Goal: Task Accomplishment & Management: Use online tool/utility

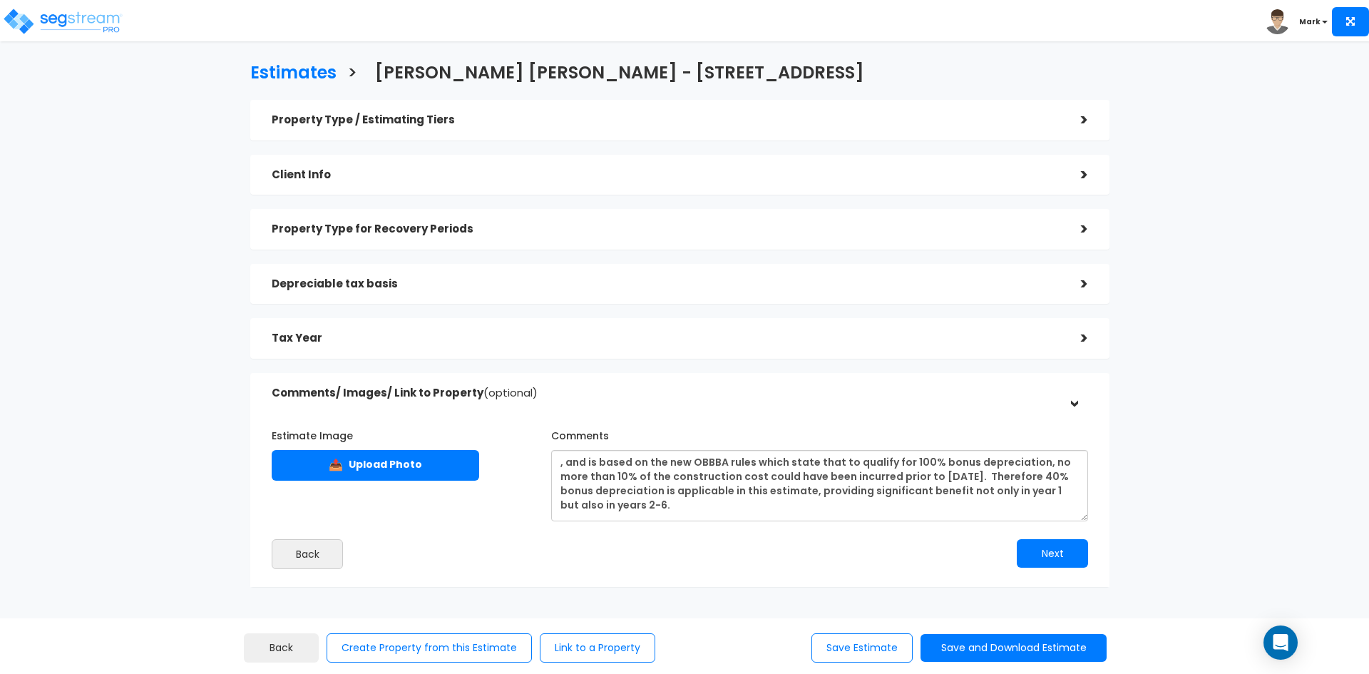
click at [518, 390] on span "(optional)" at bounding box center [511, 392] width 54 height 15
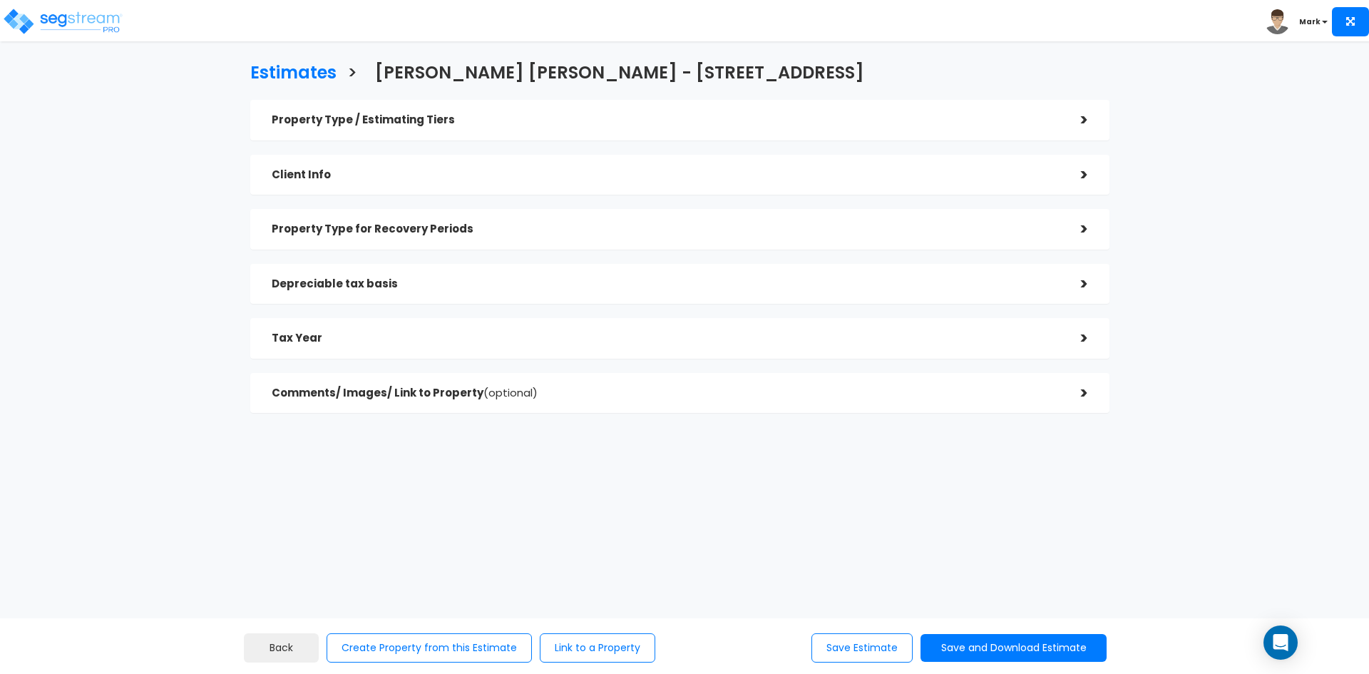
click at [481, 342] on h5 "Tax Year" at bounding box center [666, 338] width 788 height 12
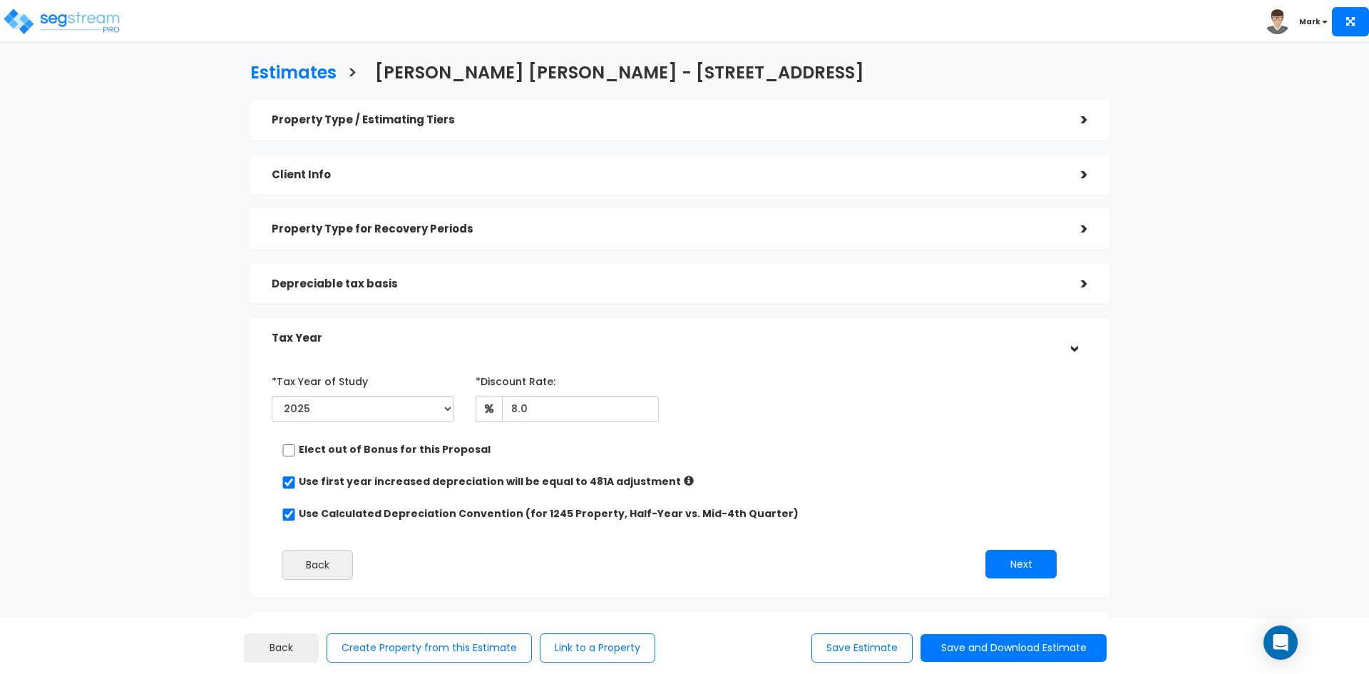
click at [462, 276] on div "Depreciable tax basis" at bounding box center [666, 284] width 788 height 26
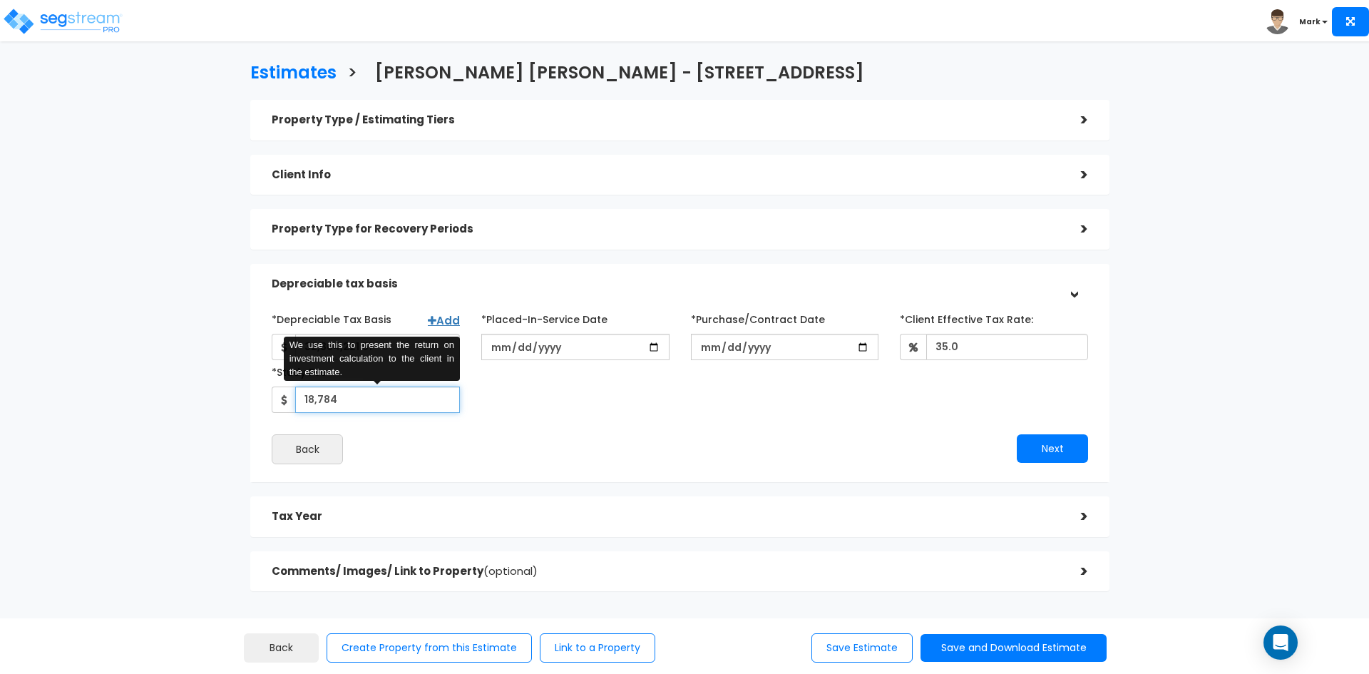
drag, startPoint x: 360, startPoint y: 409, endPoint x: 250, endPoint y: 412, distance: 110.6
click at [250, 412] on div "Property Type / Estimating Tiers > *Property Type Automobile Dealership Assiste…" at bounding box center [680, 353] width 881 height 520
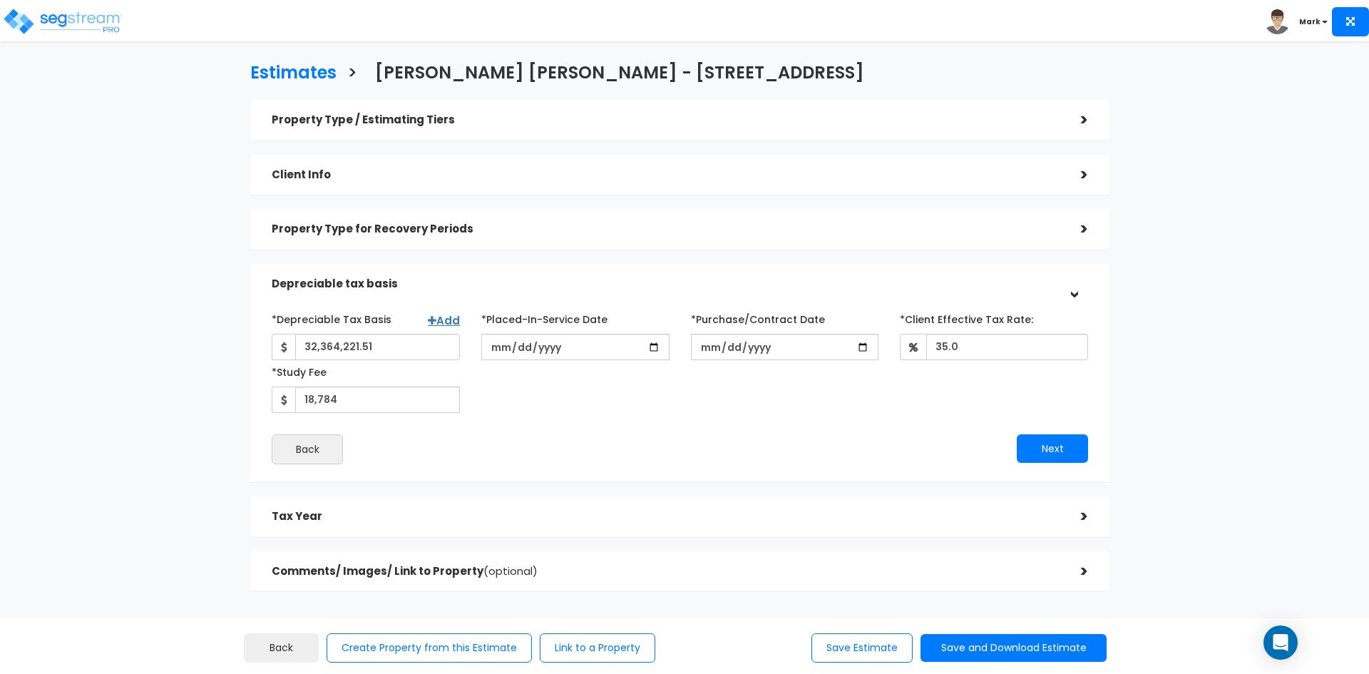
click at [610, 396] on div "*Depreciable Tax Basis Add 32,364,221.51 *Placed-In-Service Date 2025-03-01 *Pu…" at bounding box center [680, 360] width 838 height 106
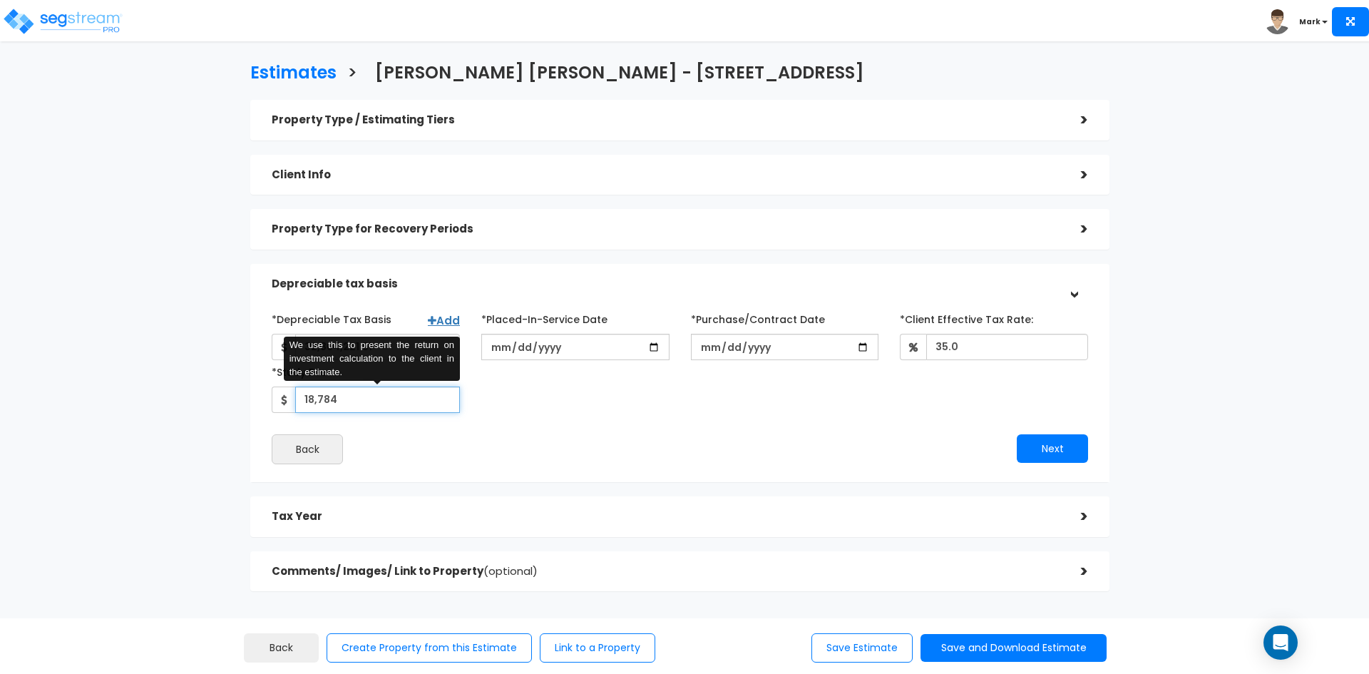
drag, startPoint x: 372, startPoint y: 395, endPoint x: 252, endPoint y: 397, distance: 120.5
click at [253, 397] on div "*Depreciable Tax Basis Add 32,364,221.51 *Placed-In-Service Date 2025-03-01 202…" at bounding box center [679, 386] width 859 height 193
click at [592, 409] on div "*Depreciable Tax Basis Add 32,364,221.51 *Placed-In-Service Date 2025-03-01 *Pu…" at bounding box center [680, 360] width 838 height 106
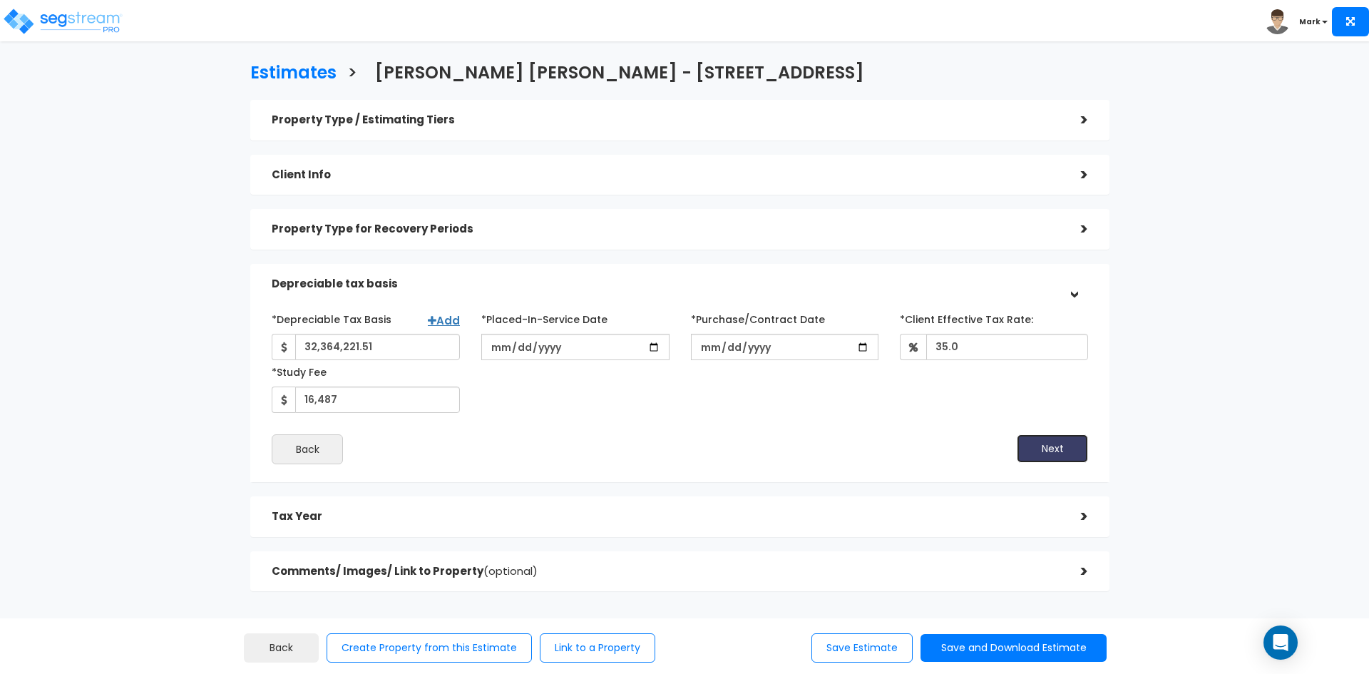
click at [1055, 445] on button "Next" at bounding box center [1052, 448] width 71 height 29
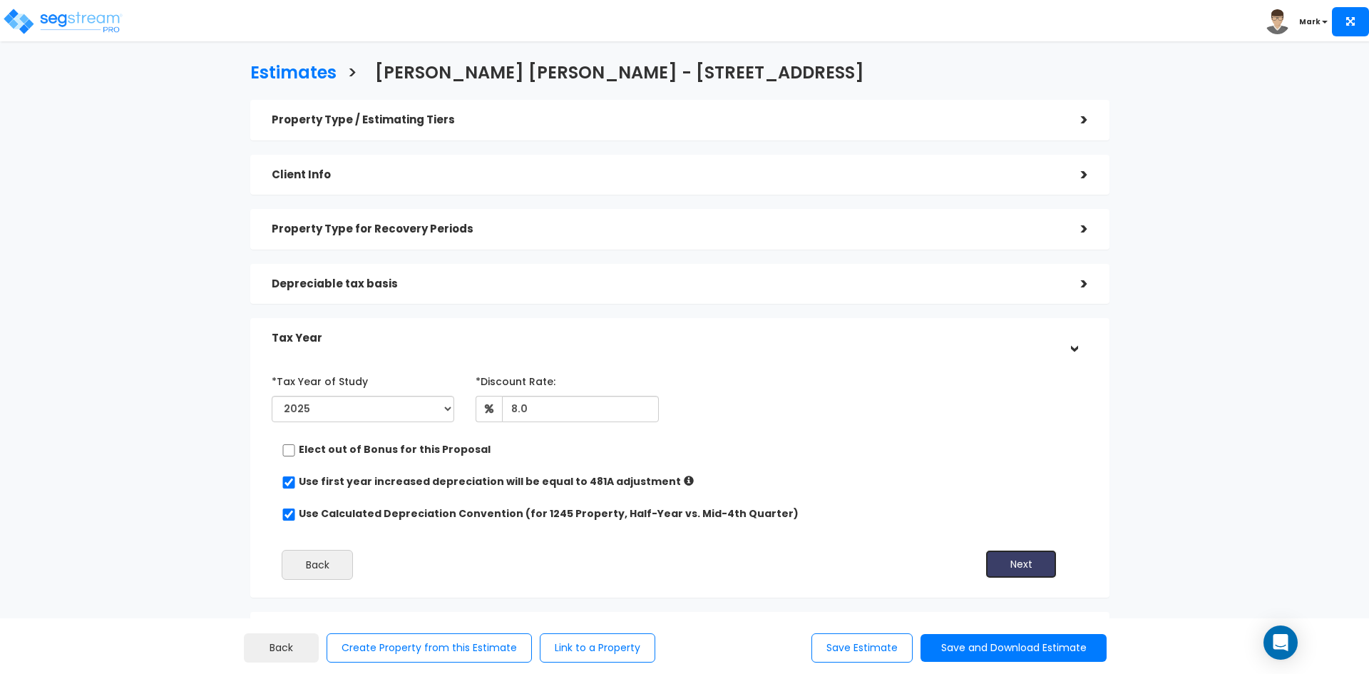
click at [1023, 563] on button "Next" at bounding box center [1021, 564] width 71 height 29
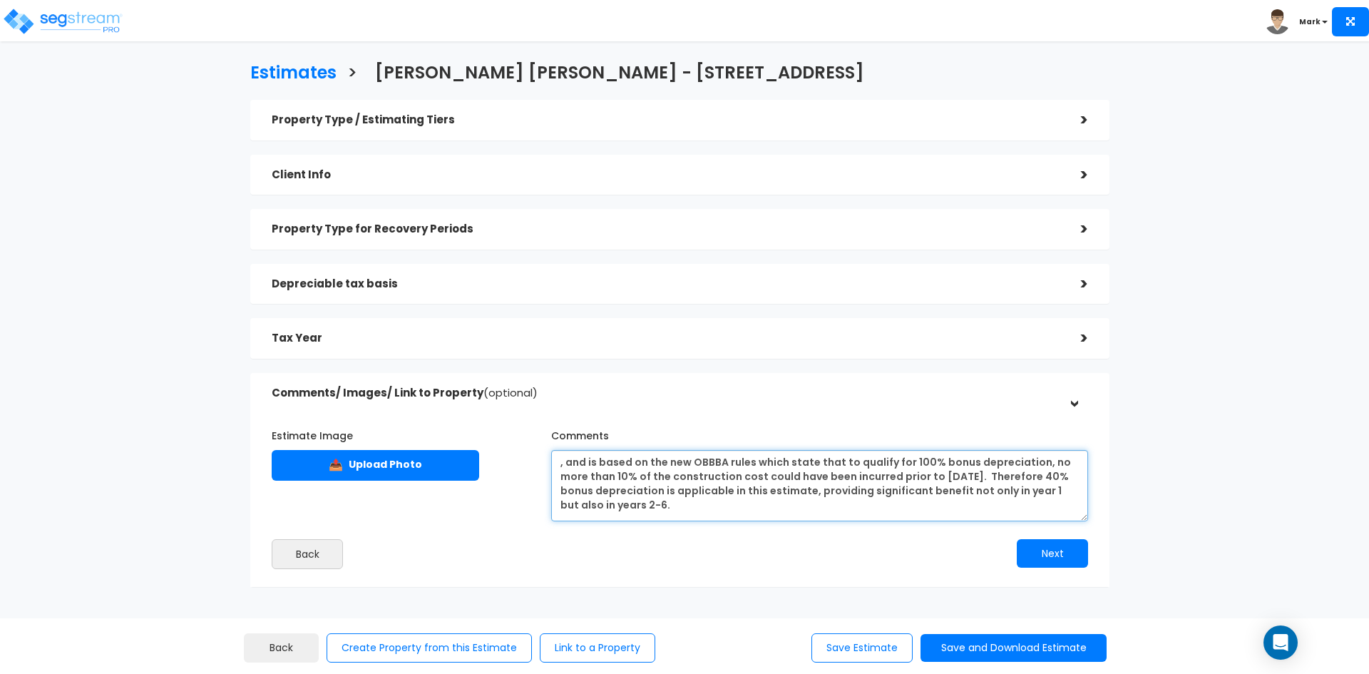
drag, startPoint x: 699, startPoint y: 507, endPoint x: 486, endPoint y: 404, distance: 236.7
click at [487, 404] on div "Comments/ Images/ Link to Property (optional) > Estimate Image 📤 Upload Photo C…" at bounding box center [679, 480] width 859 height 215
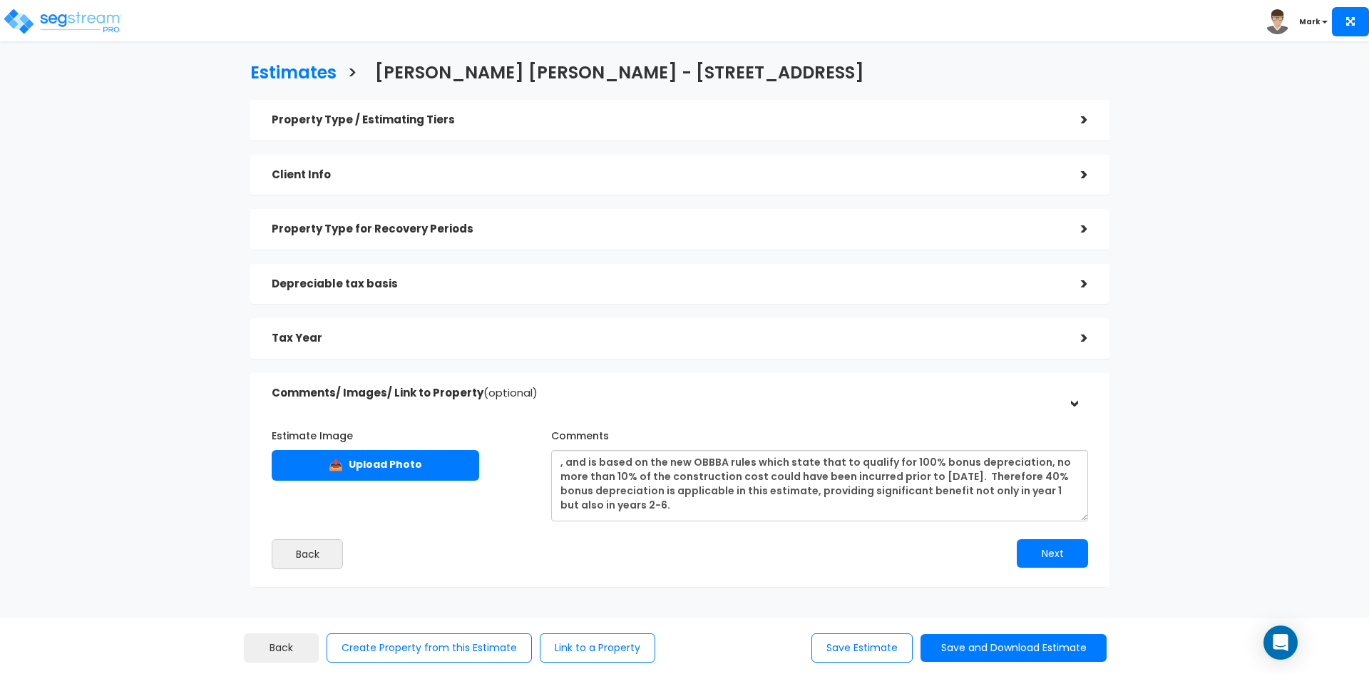
click at [108, 200] on div "Estimates > Stokes Stevenson - 3730 S Riverdale Rd Property Type / Estimating T…" at bounding box center [684, 397] width 1369 height 668
click at [379, 283] on h5 "Depreciable tax basis" at bounding box center [666, 284] width 788 height 12
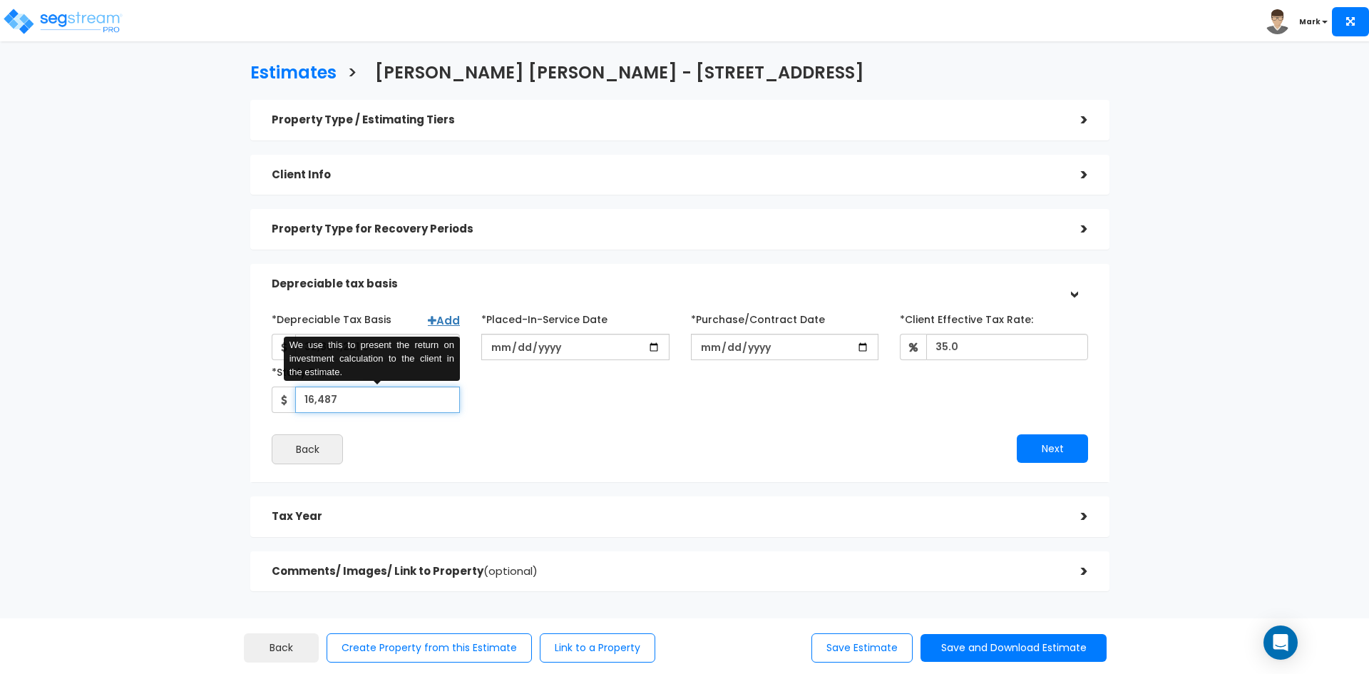
drag, startPoint x: 339, startPoint y: 400, endPoint x: 286, endPoint y: 398, distance: 53.5
click at [286, 398] on div "16,487 We use this to present the return on investment calculation to the clien…" at bounding box center [366, 400] width 188 height 26
click at [312, 399] on input "12,246" at bounding box center [377, 400] width 165 height 26
click at [574, 437] on div "Back" at bounding box center [470, 449] width 419 height 30
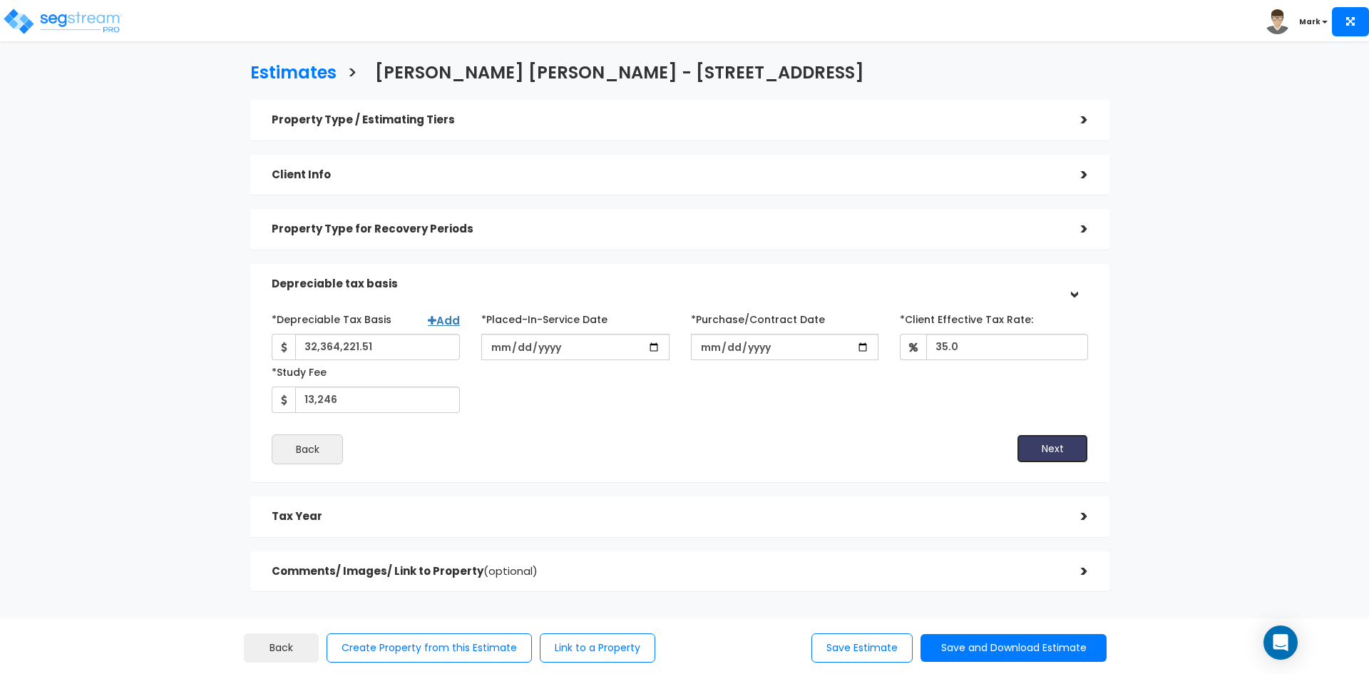
click at [1056, 444] on button "Next" at bounding box center [1052, 448] width 71 height 29
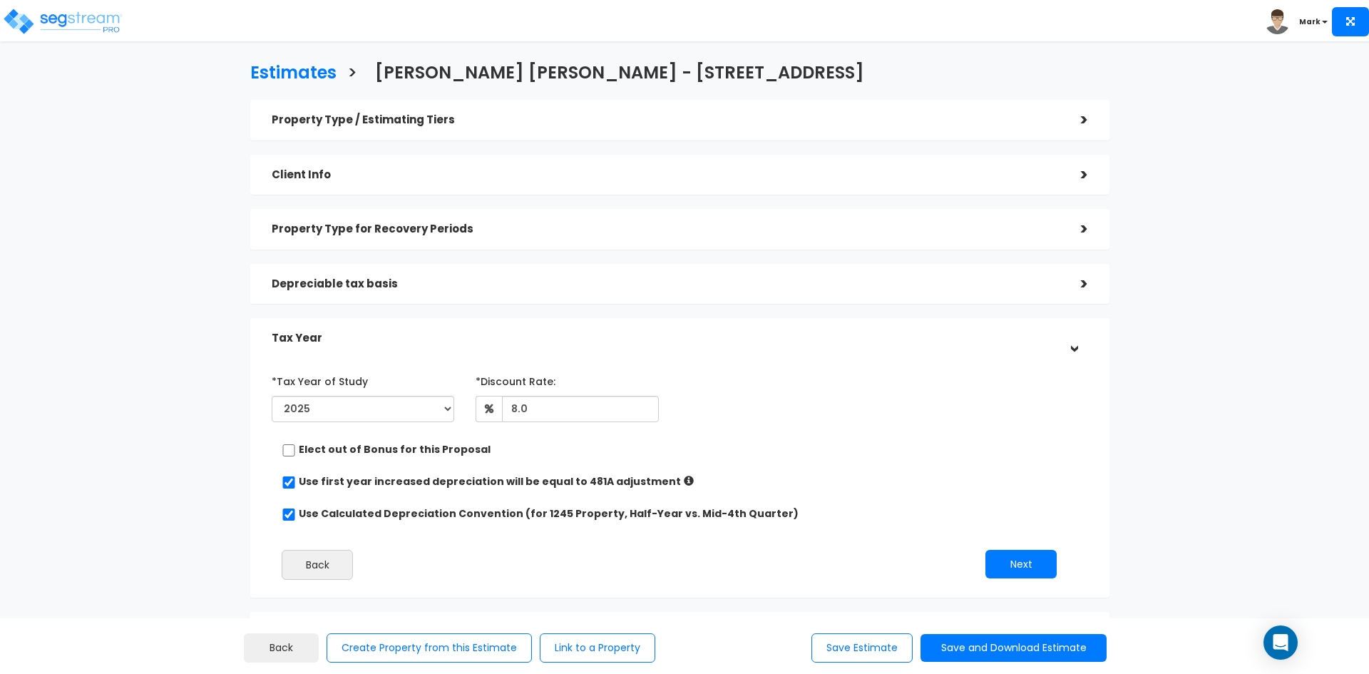
scroll to position [121, 0]
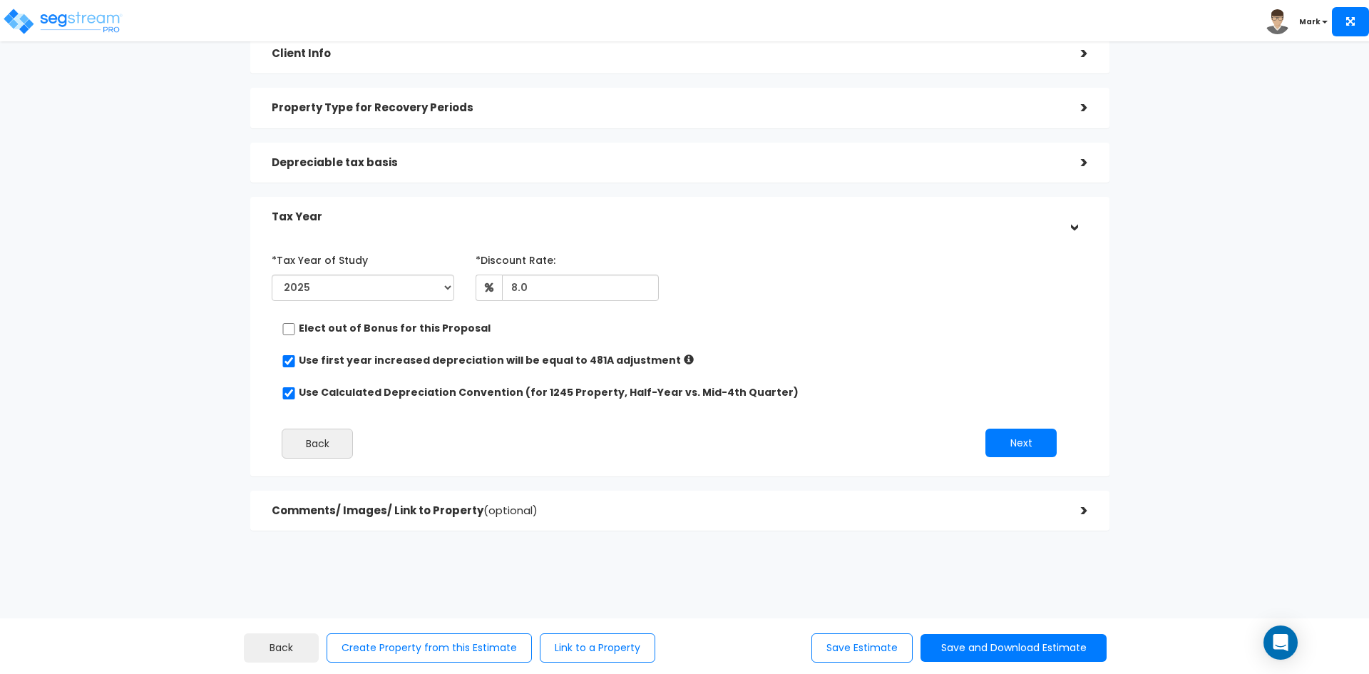
click at [1208, 377] on div "Estimates > Stokes Stevenson - 3730 S Riverdale Rd Property Type / Estimating T…" at bounding box center [679, 240] width 1123 height 867
click at [1009, 439] on button "Next" at bounding box center [1021, 443] width 71 height 29
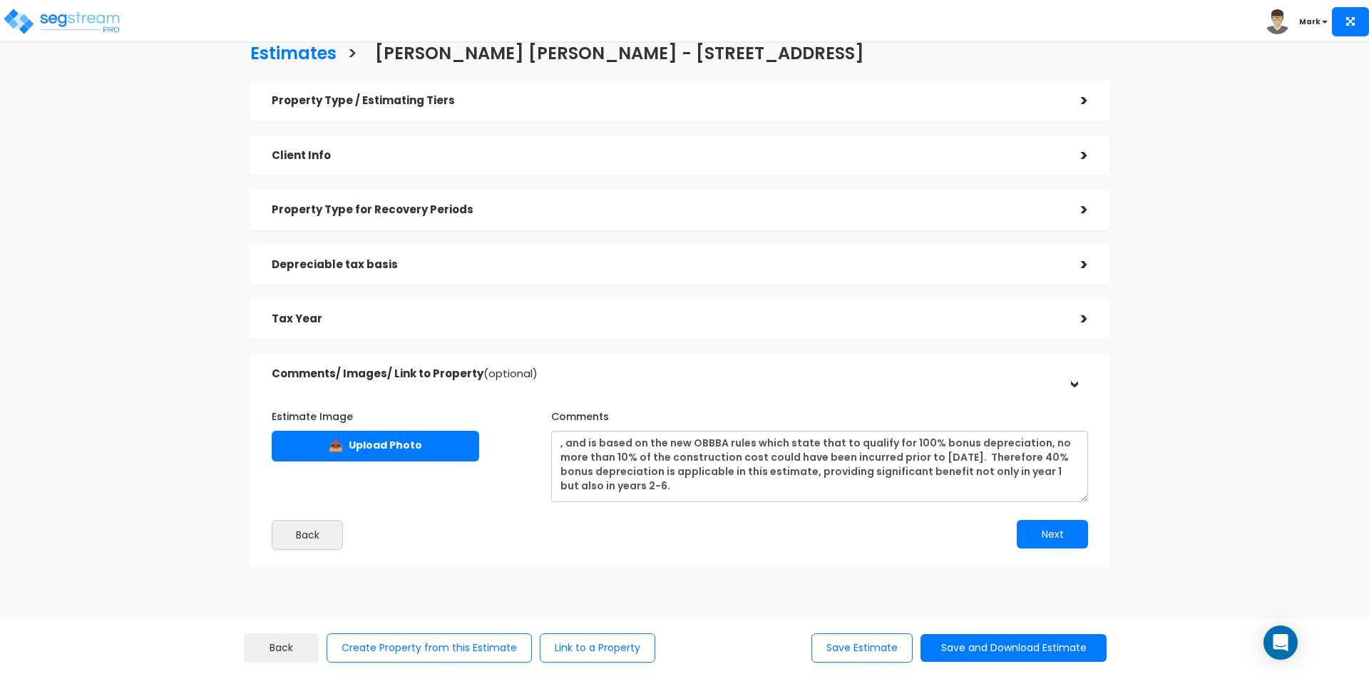
scroll to position [0, 0]
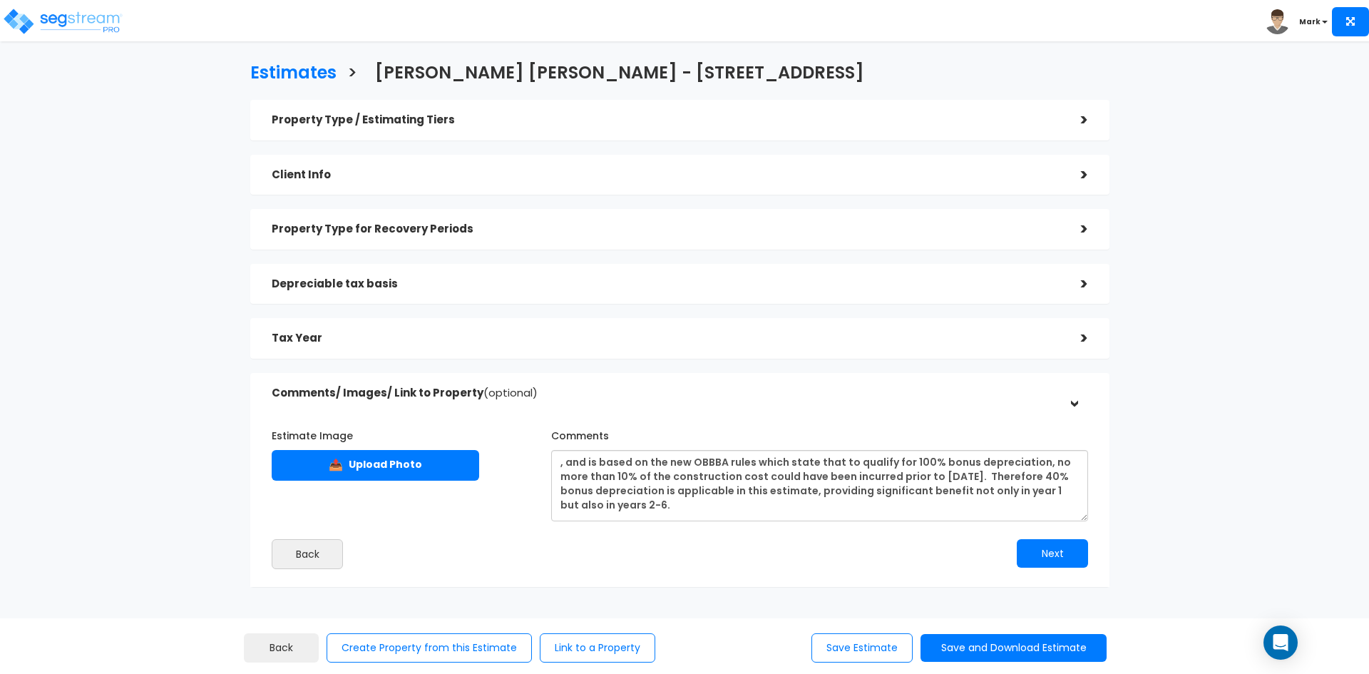
click at [650, 336] on h5 "Tax Year" at bounding box center [666, 338] width 788 height 12
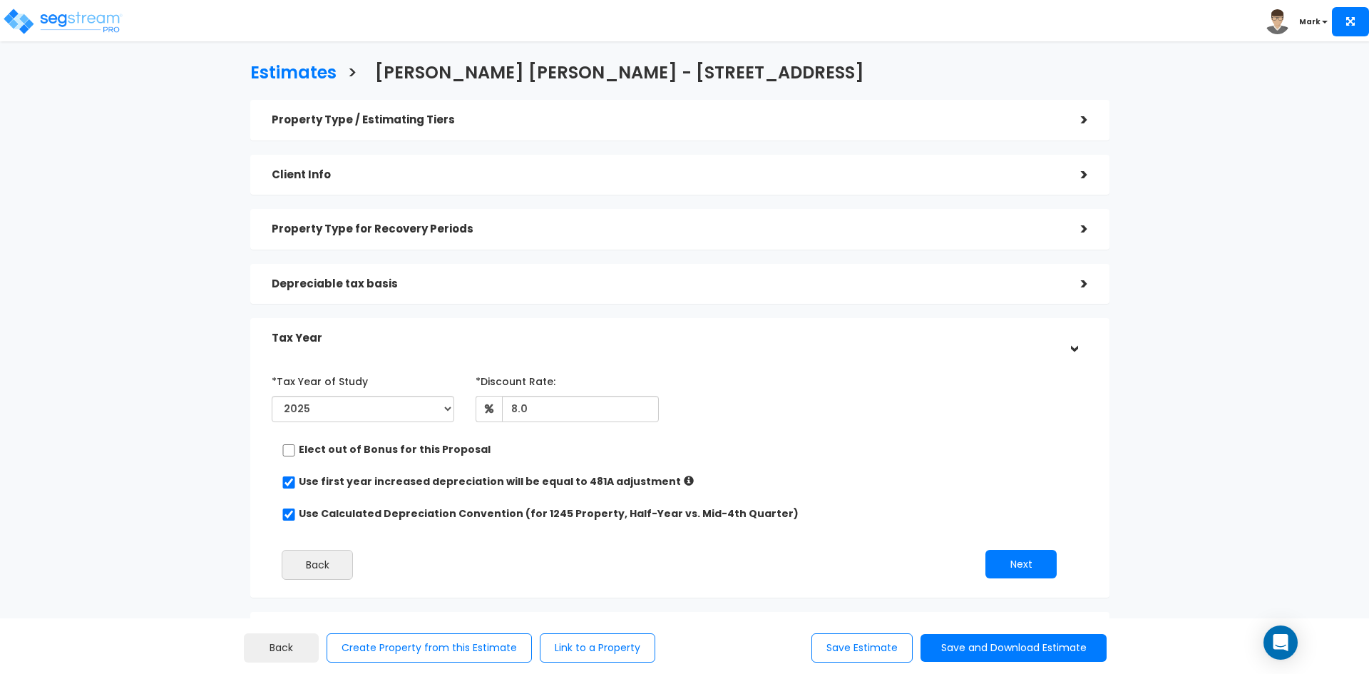
click at [531, 278] on h5 "Depreciable tax basis" at bounding box center [666, 284] width 788 height 12
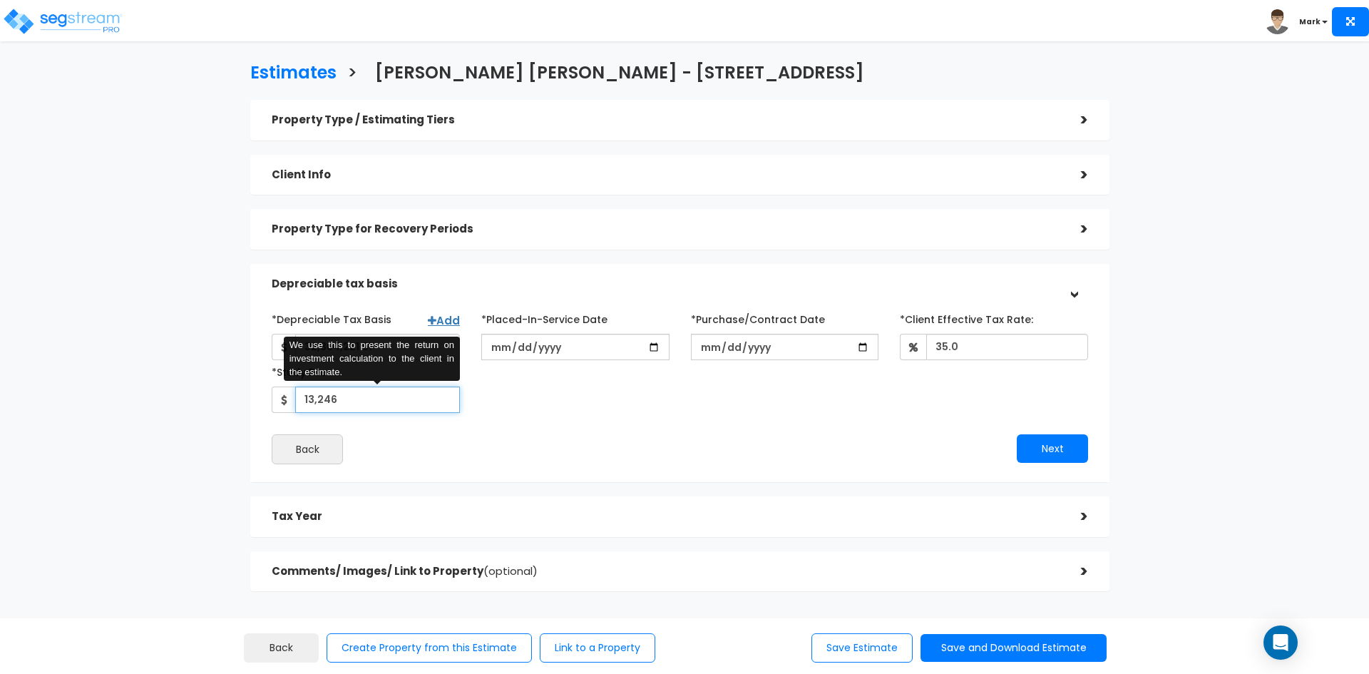
drag, startPoint x: 339, startPoint y: 404, endPoint x: 269, endPoint y: 397, distance: 70.3
click at [272, 399] on div "13,246 We use this to present the return on investment calculation to the clien…" at bounding box center [366, 400] width 188 height 26
type input "12,374"
click at [167, 410] on div "Estimates > Stokes Stevenson - 3730 S Riverdale Rd Property Type / Estimating T…" at bounding box center [679, 331] width 1123 height 807
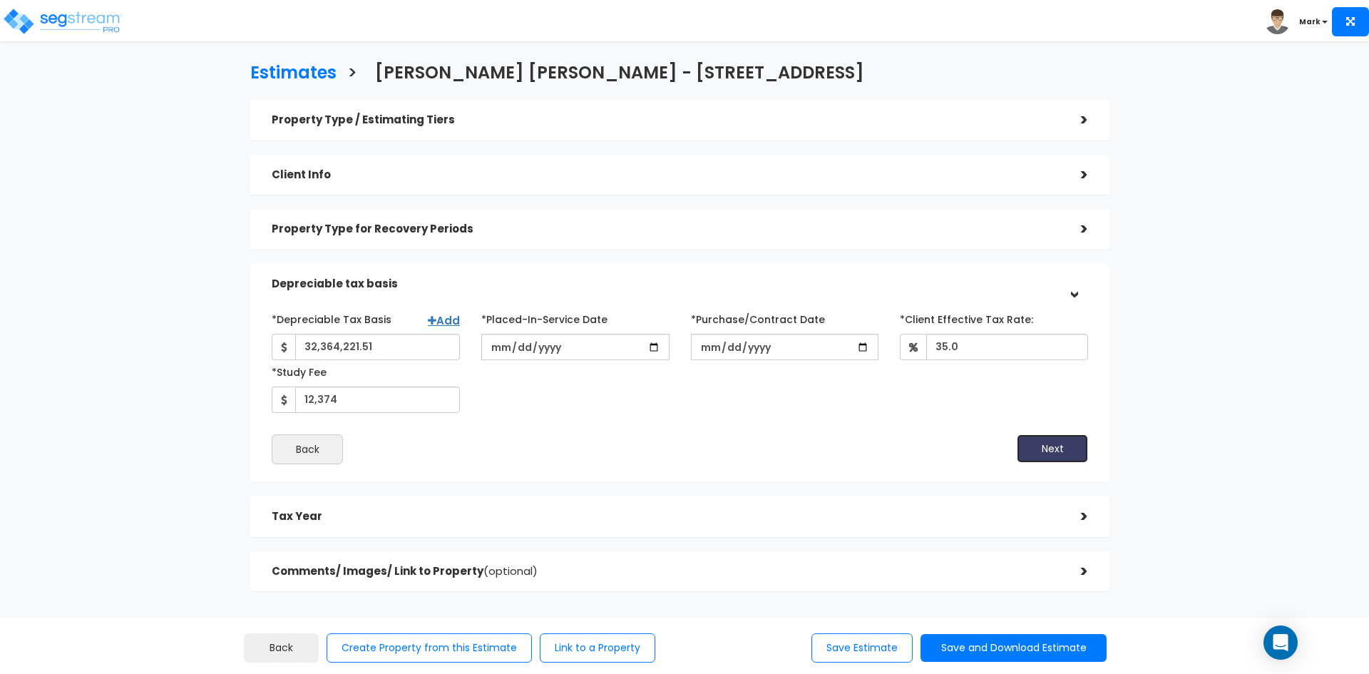
click at [1055, 446] on button "Next" at bounding box center [1052, 448] width 71 height 29
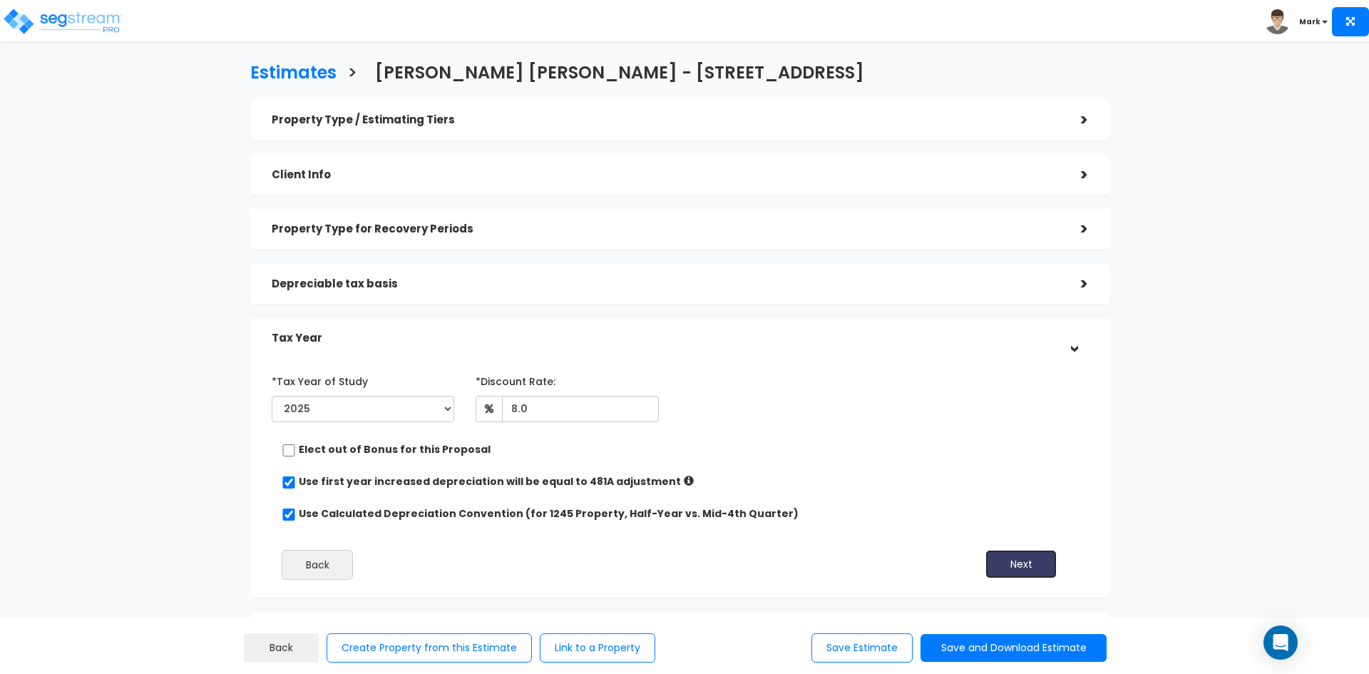
drag, startPoint x: 1004, startPoint y: 555, endPoint x: 993, endPoint y: 559, distance: 11.5
click at [1006, 555] on button "Next" at bounding box center [1021, 564] width 71 height 29
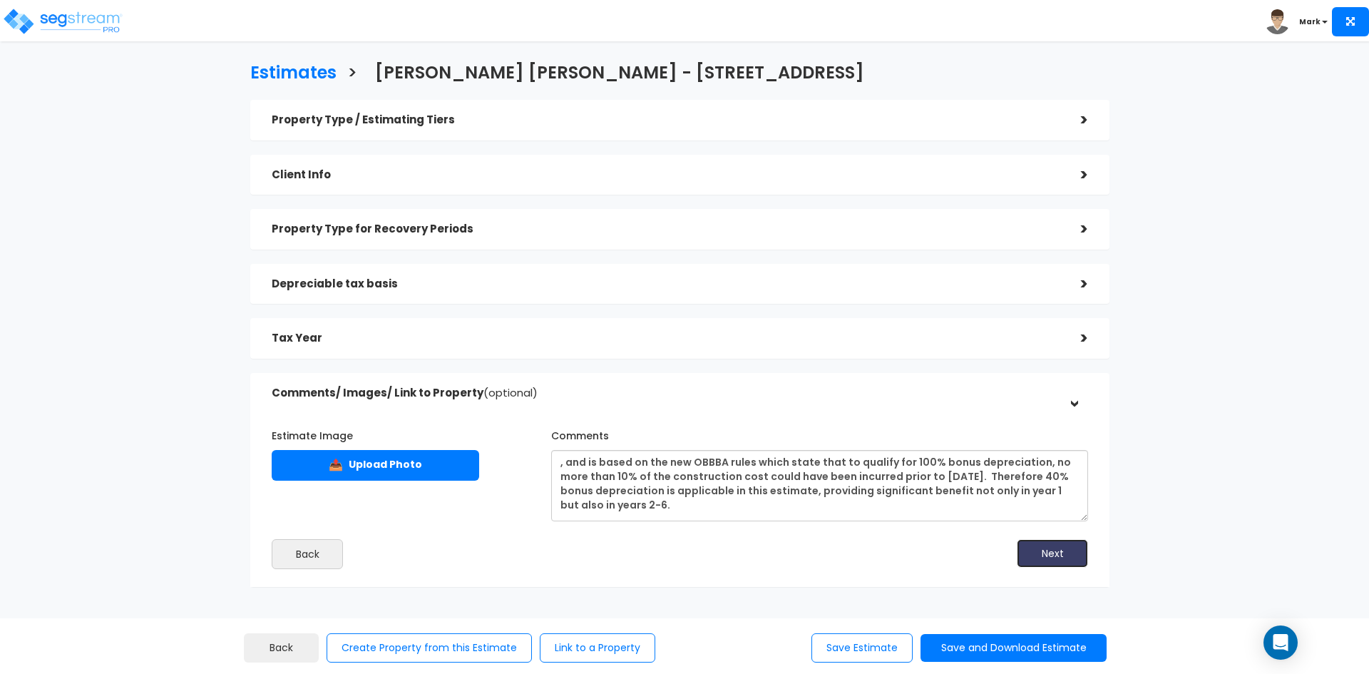
click at [1051, 557] on button "Next" at bounding box center [1052, 553] width 71 height 29
click at [1038, 551] on button "Next" at bounding box center [1052, 553] width 71 height 29
click at [865, 648] on button "Save Estimate" at bounding box center [862, 647] width 101 height 29
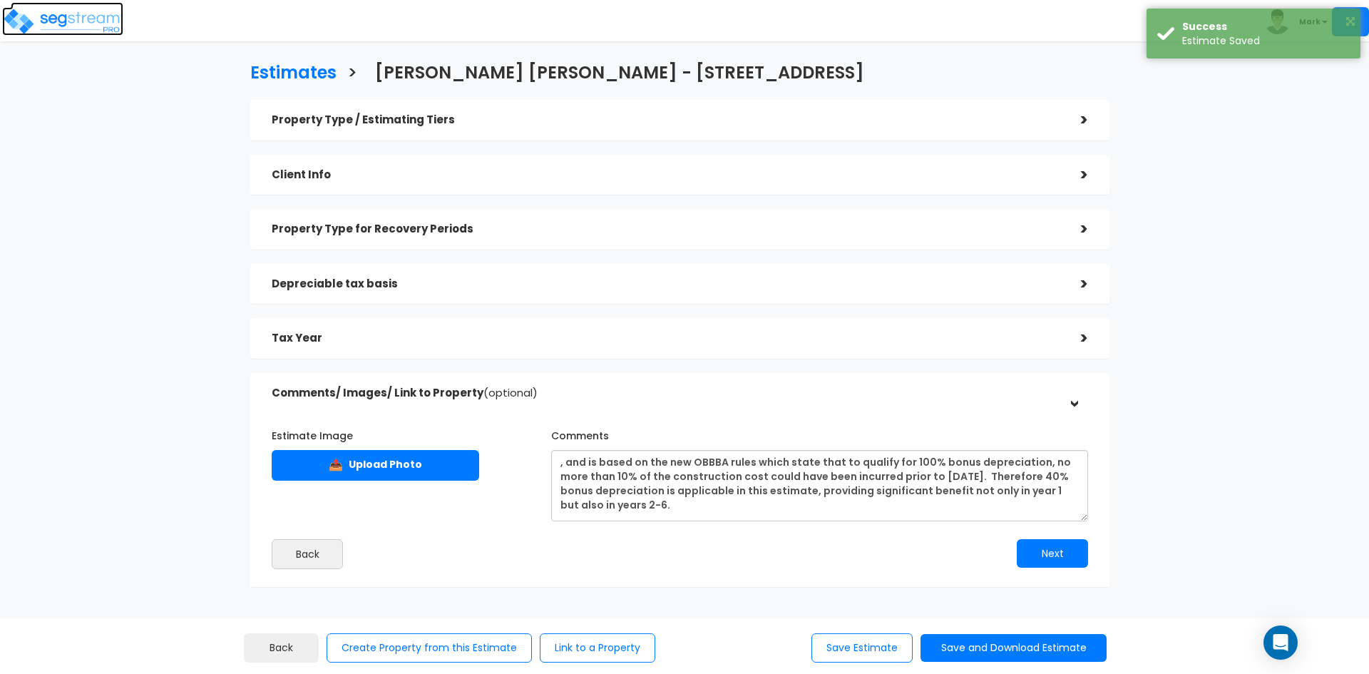
click at [85, 19] on img at bounding box center [62, 21] width 121 height 29
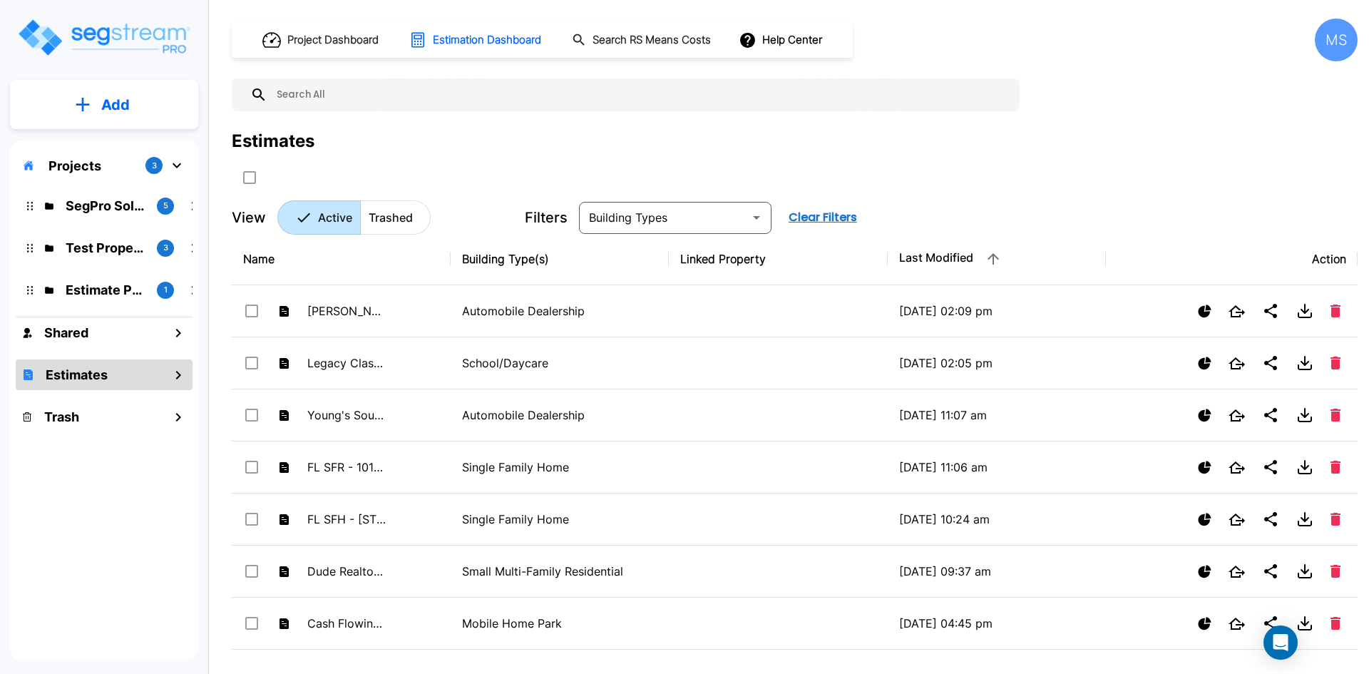
click at [101, 374] on h1 "Estimates" at bounding box center [77, 374] width 62 height 19
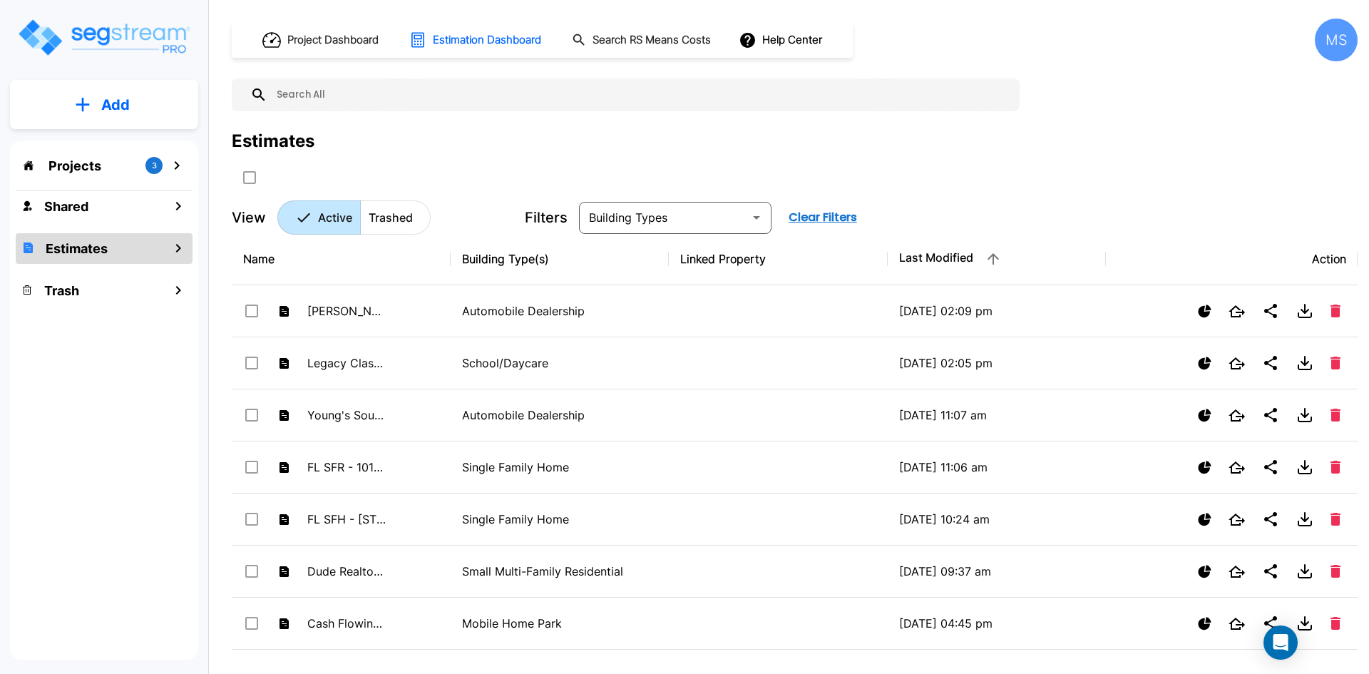
click at [113, 115] on p "Add" at bounding box center [115, 104] width 29 height 21
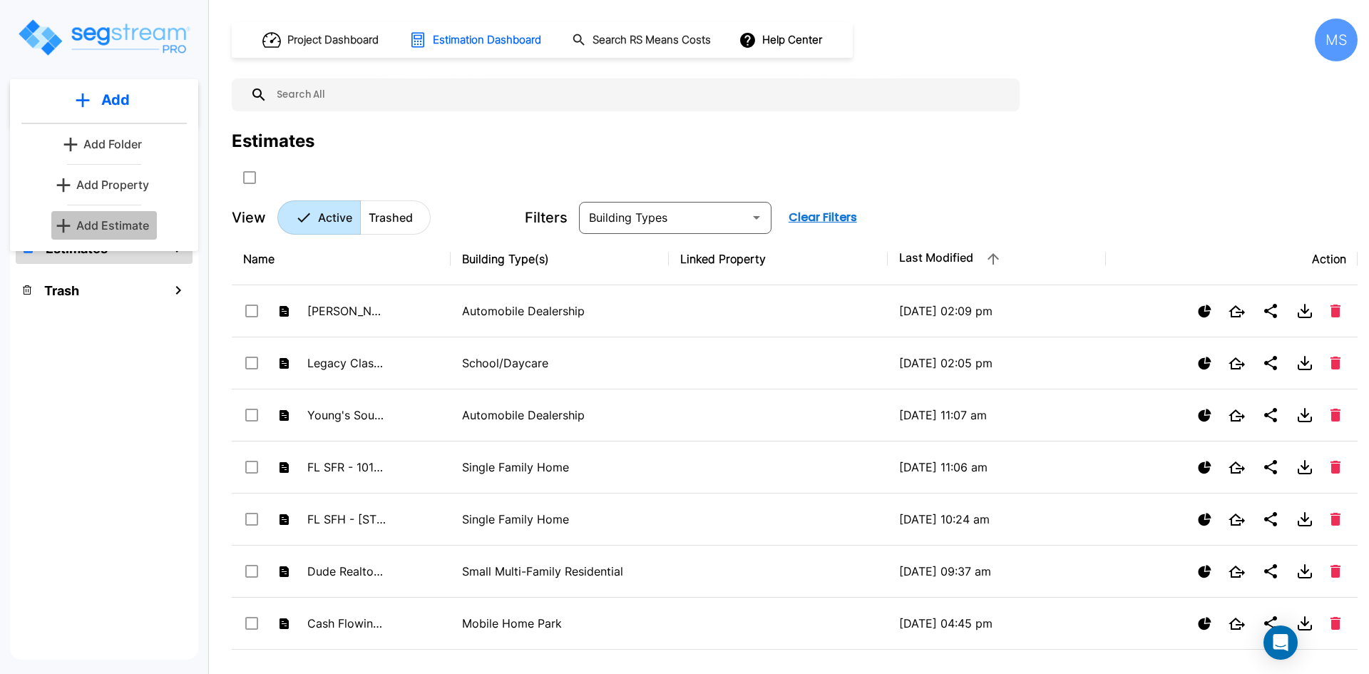
click at [129, 228] on p "Add Estimate" at bounding box center [112, 225] width 73 height 17
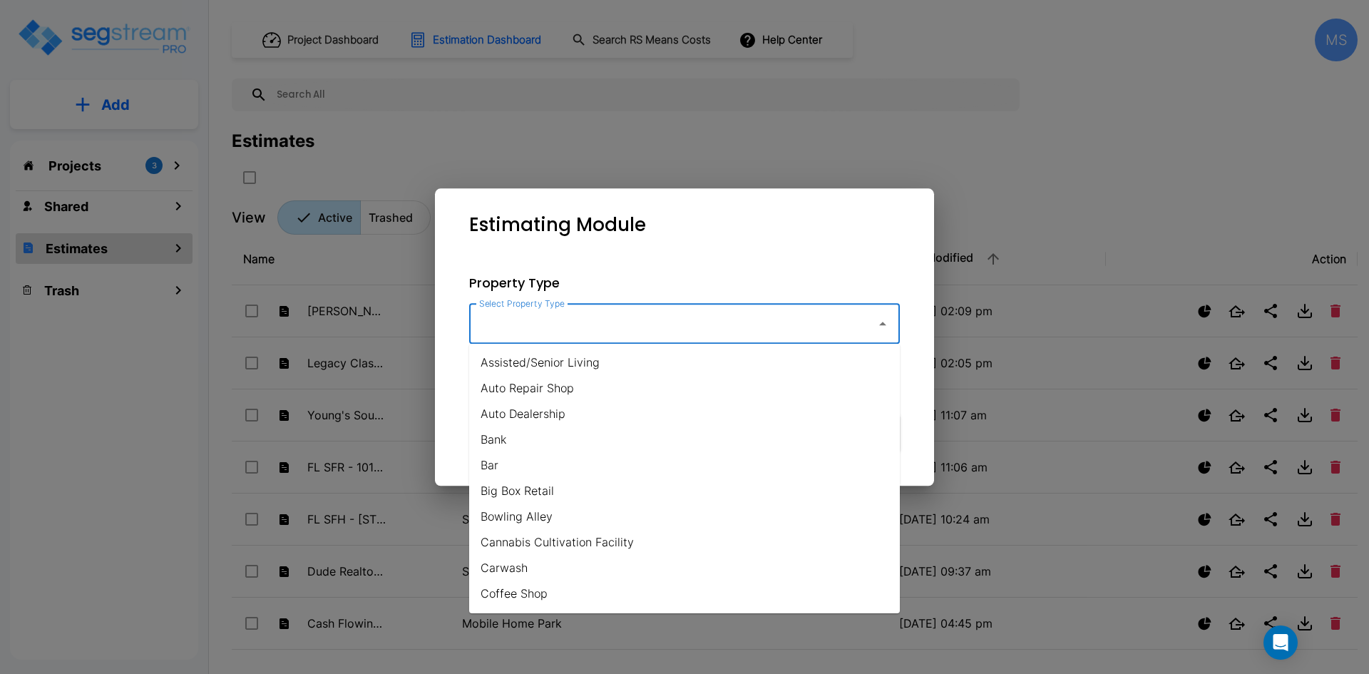
click at [551, 325] on input "Select Property Type" at bounding box center [669, 323] width 387 height 27
click at [546, 416] on li "Auto Dealership" at bounding box center [684, 414] width 431 height 26
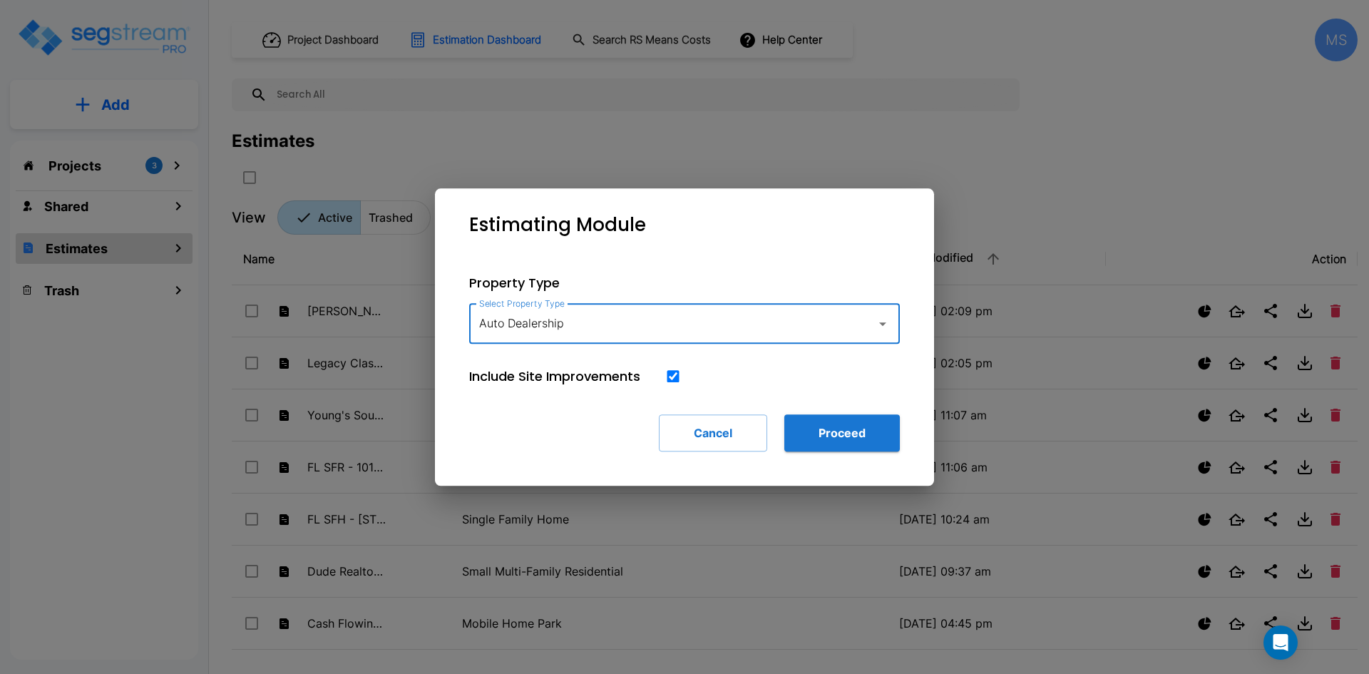
type input "Auto Dealership"
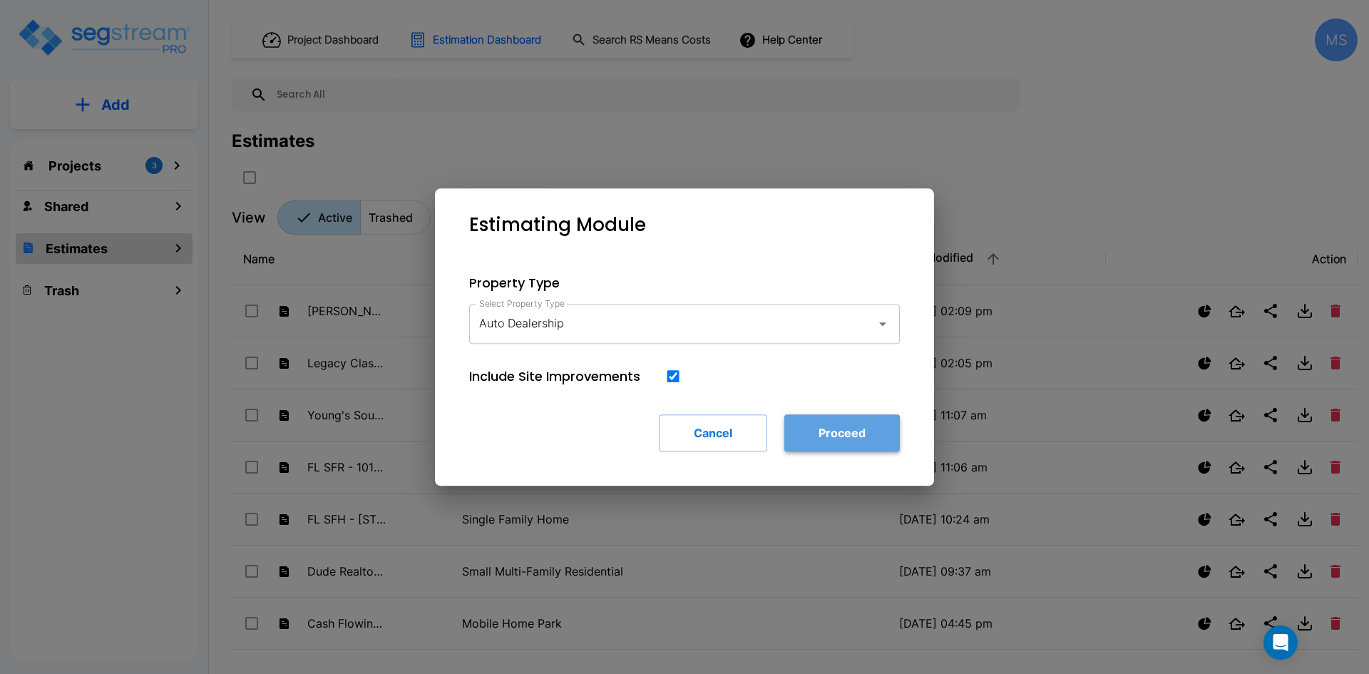
click at [844, 431] on button "Proceed" at bounding box center [843, 432] width 116 height 37
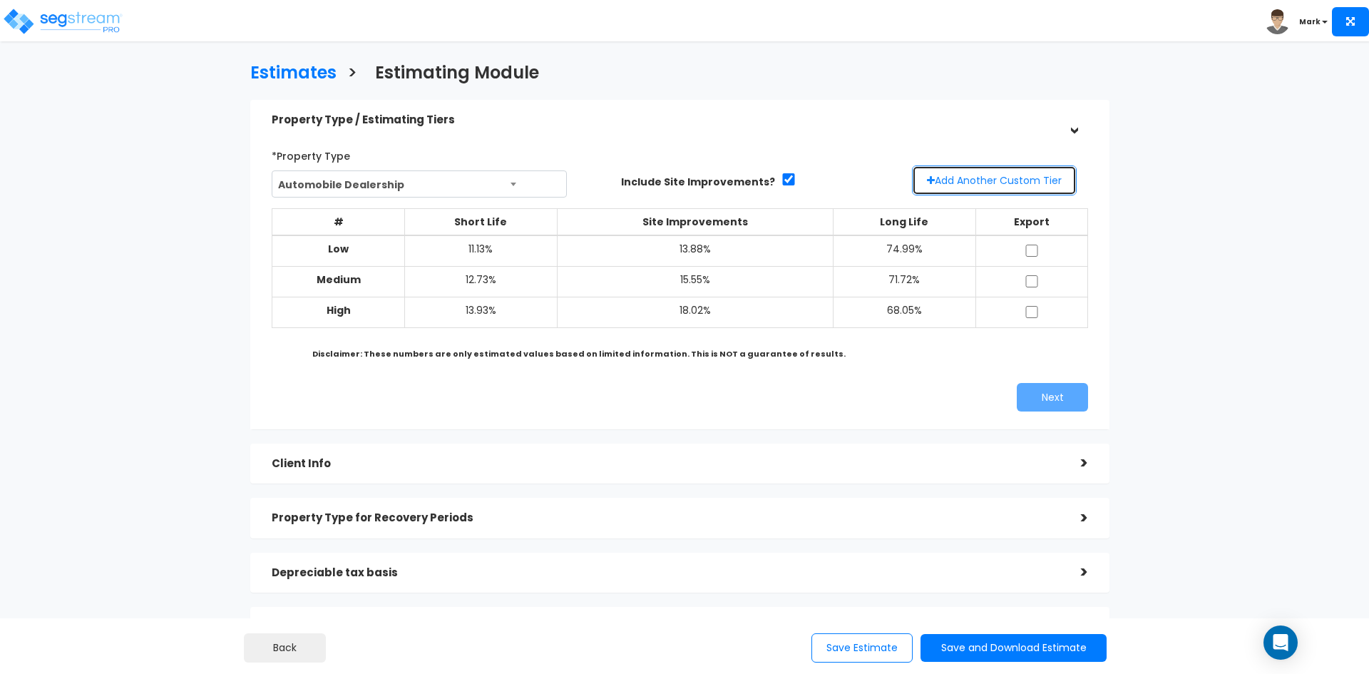
click at [989, 179] on button "Add Another Custom Tier" at bounding box center [994, 180] width 165 height 30
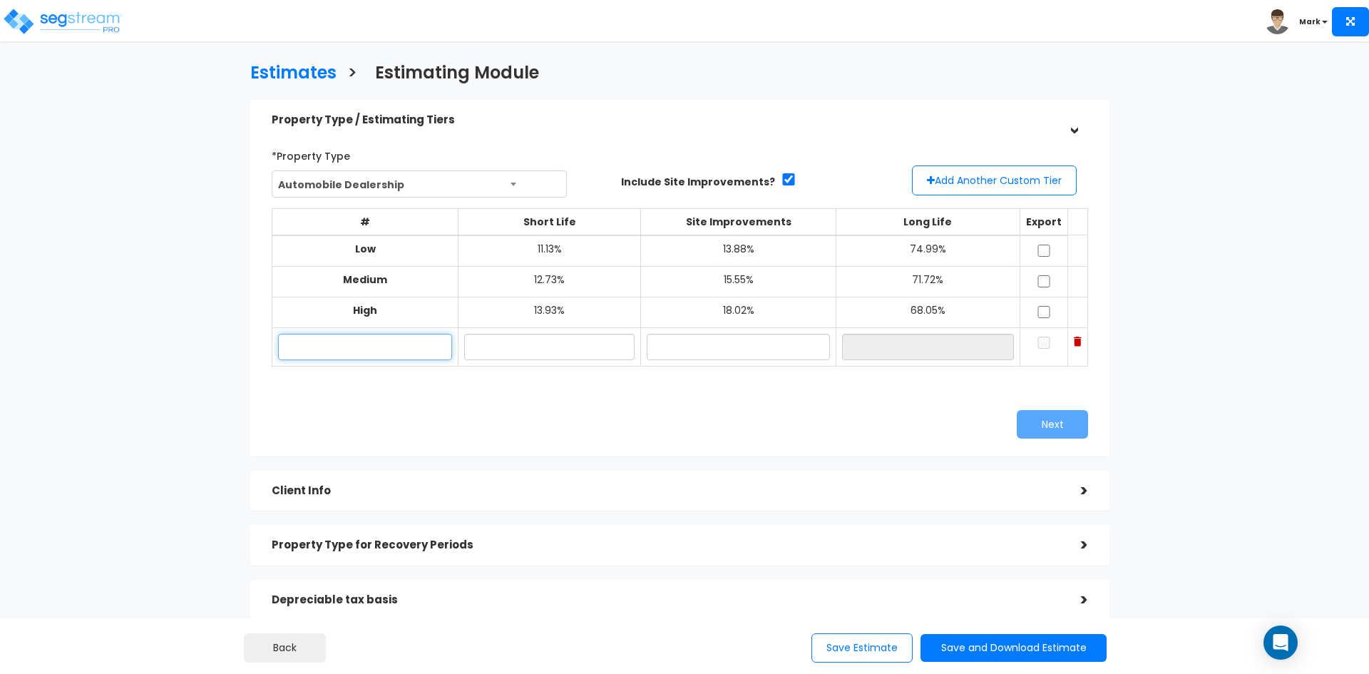
click at [418, 348] on input "text" at bounding box center [365, 347] width 174 height 26
click at [405, 345] on input "text" at bounding box center [365, 347] width 174 height 26
type input "[STREET_ADDRESS][PERSON_NAME] [PERSON_NAME]"
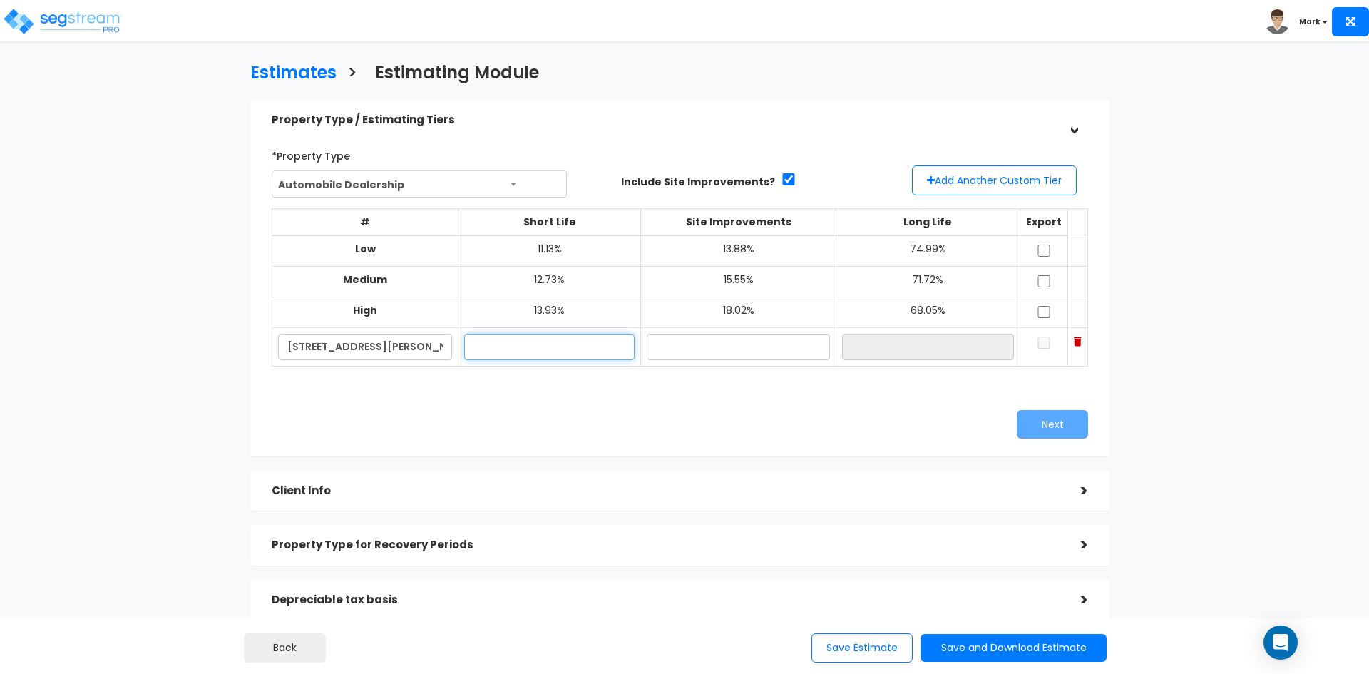
click at [548, 347] on input "text" at bounding box center [549, 347] width 170 height 26
type input "13.87%"
click at [763, 348] on input "text" at bounding box center [738, 347] width 183 height 26
type input "17.98%"
type input "68.15%"
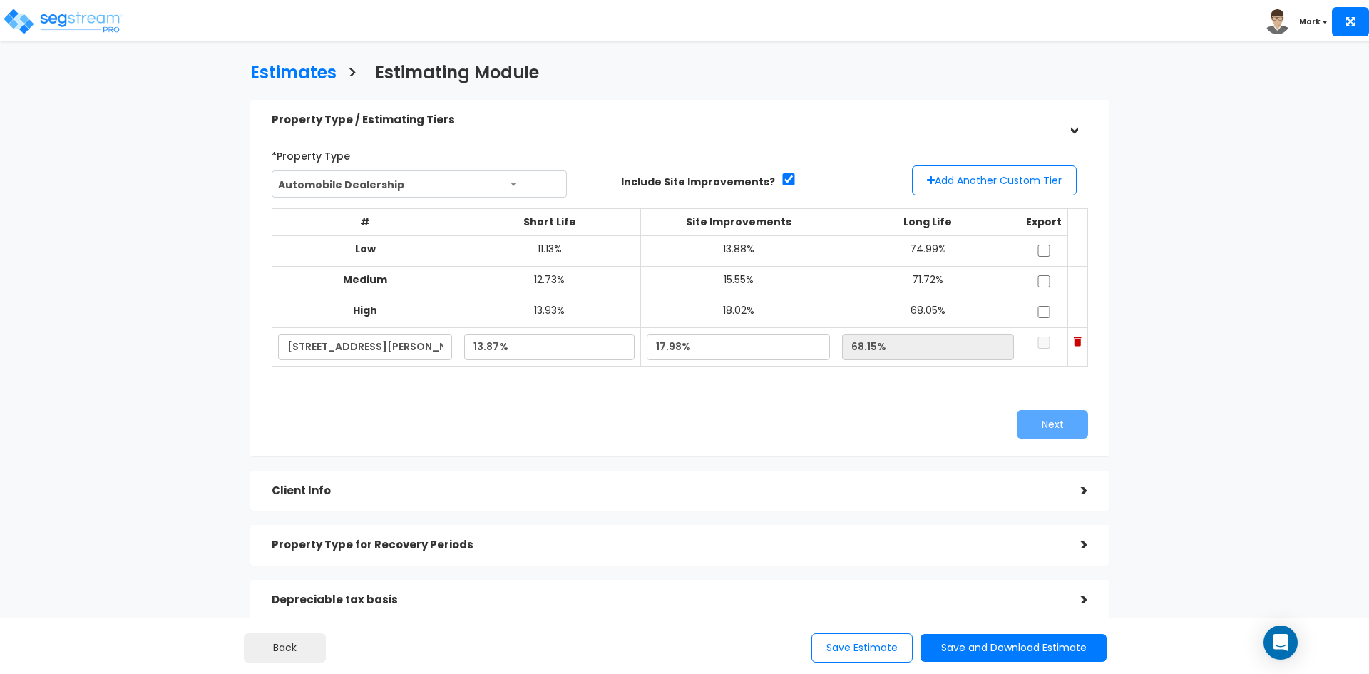
click at [959, 362] on td "68.15%" at bounding box center [928, 346] width 184 height 39
click at [1038, 344] on input "checkbox" at bounding box center [1044, 343] width 14 height 12
checkbox input "true"
click at [1037, 310] on input "checkbox" at bounding box center [1044, 312] width 14 height 12
checkbox input "true"
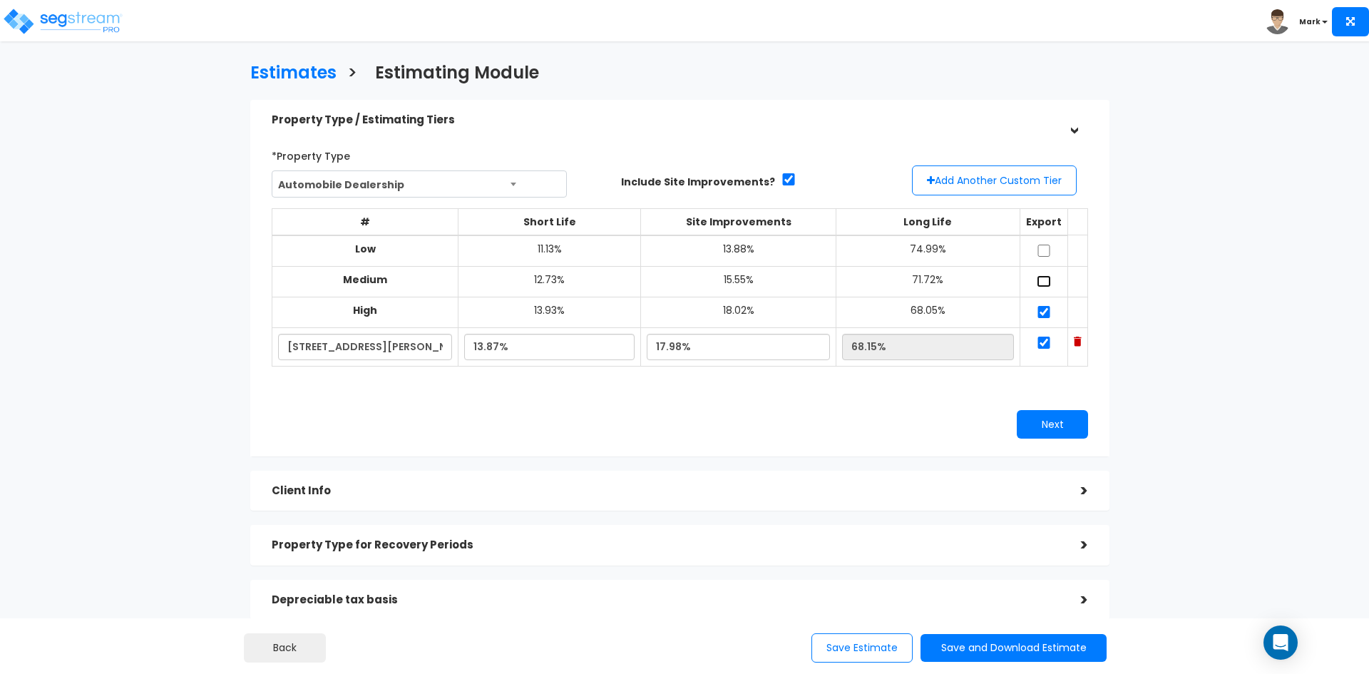
click at [1039, 280] on input "checkbox" at bounding box center [1044, 281] width 14 height 12
checkbox input "true"
click at [1041, 250] on input "checkbox" at bounding box center [1044, 251] width 14 height 12
checkbox input "true"
click at [1051, 418] on button "Next" at bounding box center [1052, 424] width 71 height 29
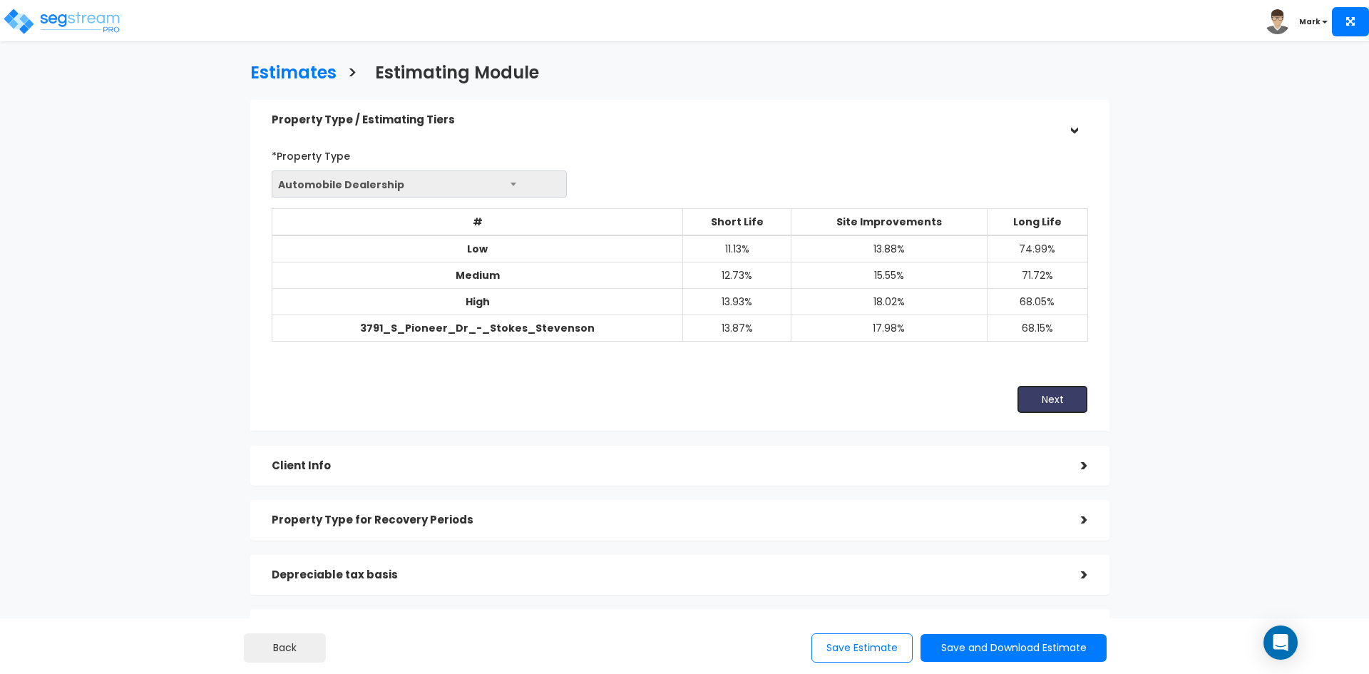
click at [1065, 401] on button "Next" at bounding box center [1052, 399] width 71 height 29
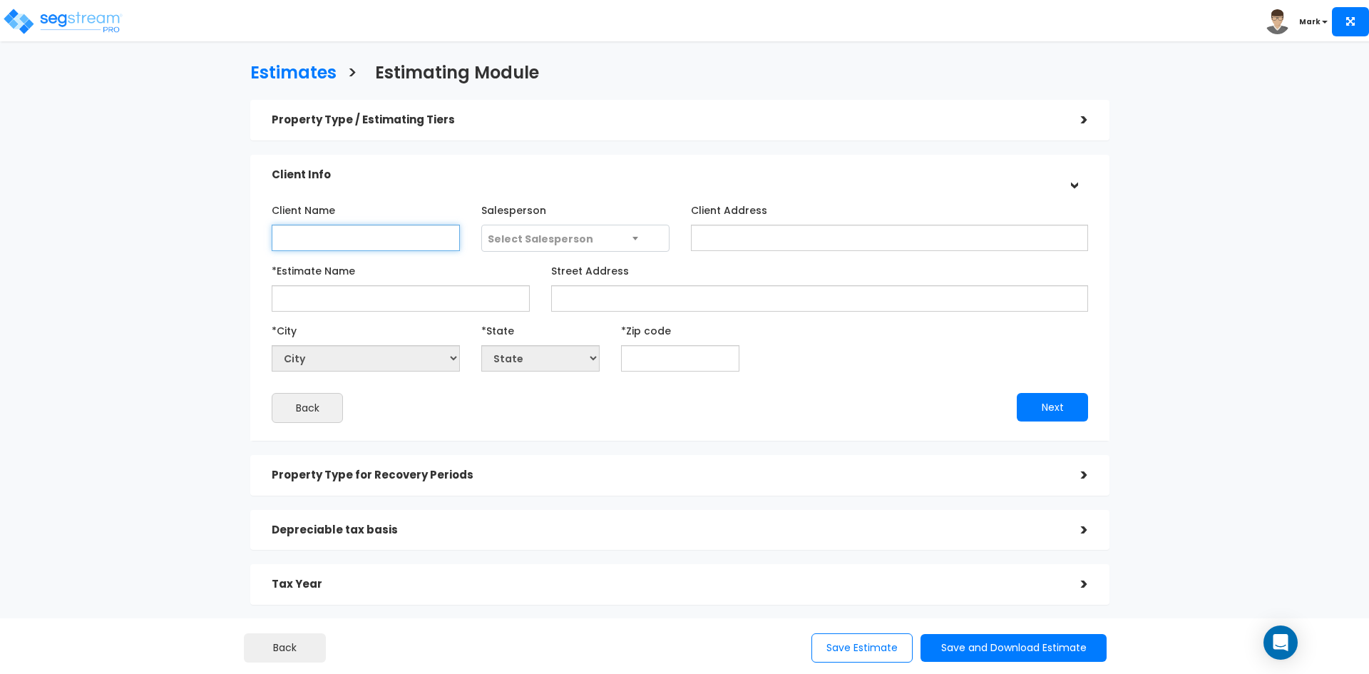
click at [355, 241] on input "Client Name" at bounding box center [366, 238] width 188 height 26
type input "[PERSON_NAME] [PERSON_NAME]"
click at [528, 242] on span "Select Salesperson" at bounding box center [541, 239] width 106 height 14
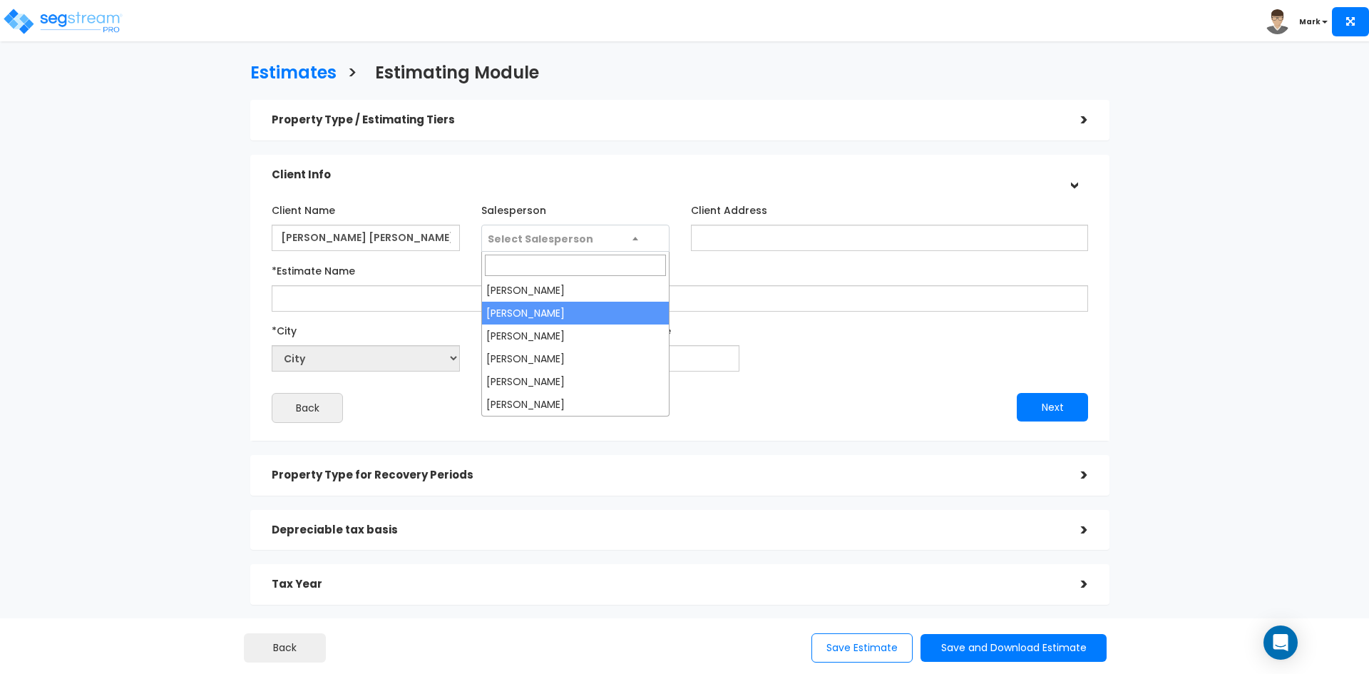
select select "170"
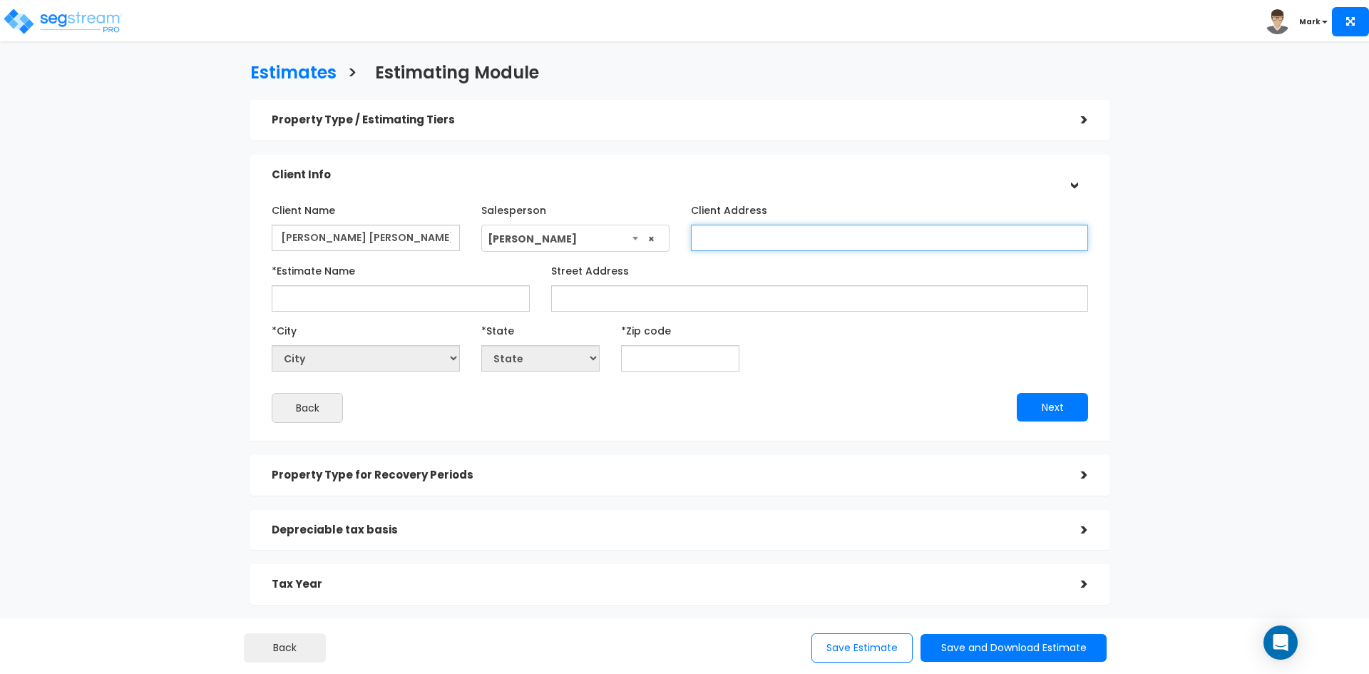
click at [735, 239] on input "Client Address" at bounding box center [889, 238] width 397 height 26
click at [723, 237] on input "Client Address" at bounding box center [889, 238] width 397 height 26
paste input "[STREET_ADDRESS]. [GEOGRAPHIC_DATA]"
type input "[STREET_ADDRESS]. [GEOGRAPHIC_DATA]"
click at [408, 298] on input "*Estimate Name" at bounding box center [401, 298] width 258 height 26
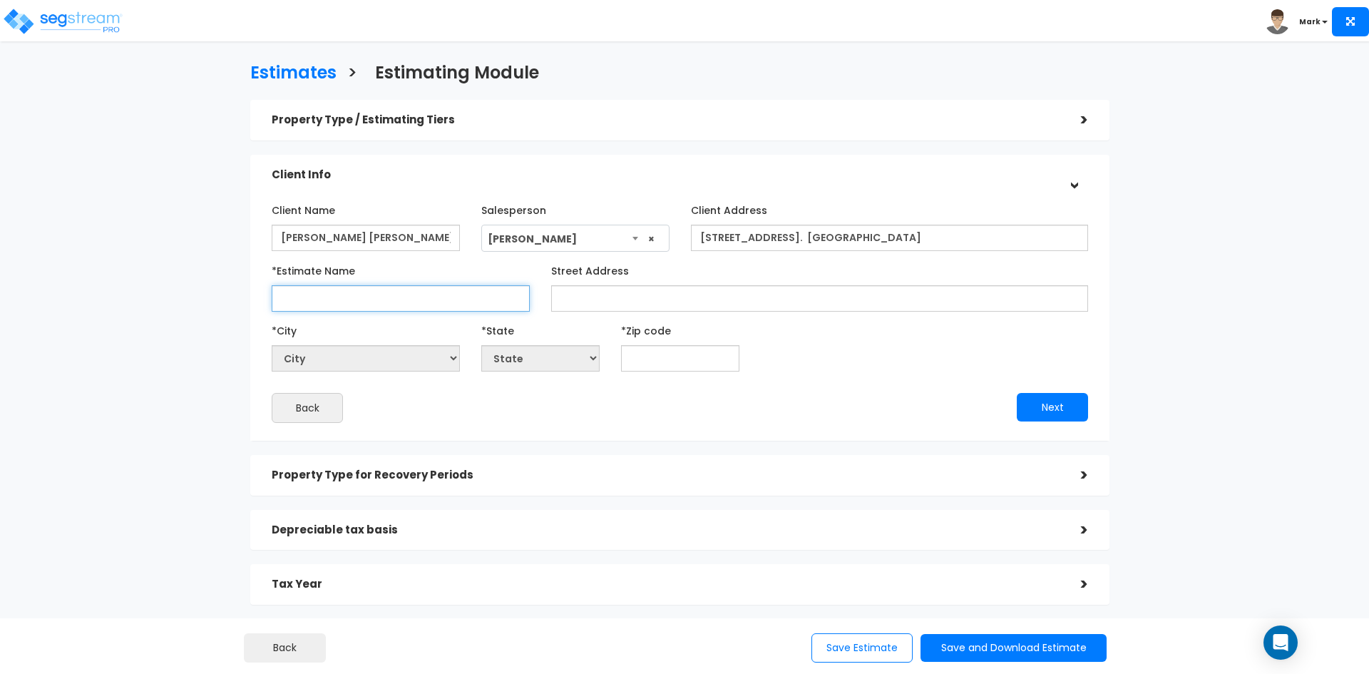
click at [426, 301] on input "*Estimate Name" at bounding box center [401, 298] width 258 height 26
type input "[STREET_ADDRESS][PERSON_NAME] [PERSON_NAME]"
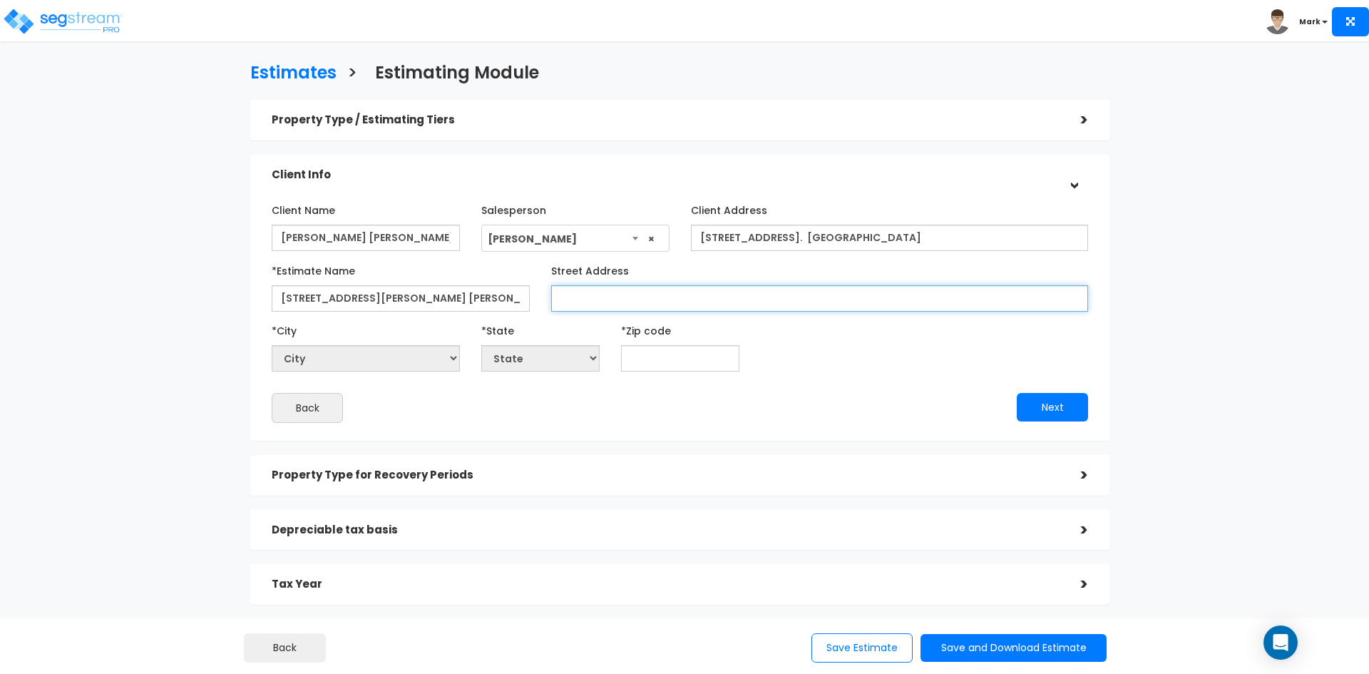
click at [607, 302] on input "Street Address" at bounding box center [819, 298] width 537 height 26
drag, startPoint x: 643, startPoint y: 300, endPoint x: 684, endPoint y: 300, distance: 41.4
click at [678, 300] on input "3791 S Pioneer Dr" at bounding box center [819, 298] width 537 height 26
type input "[STREET_ADDRESS]"
click at [669, 359] on input "text" at bounding box center [680, 358] width 118 height 26
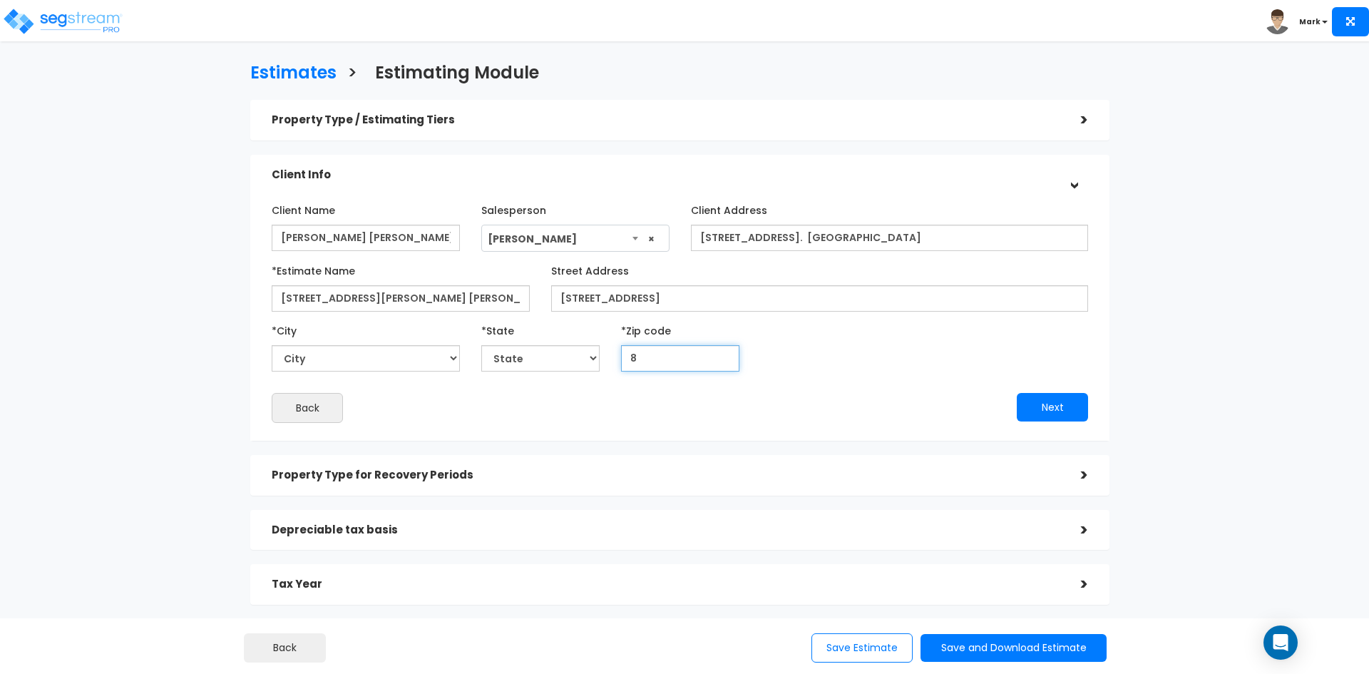
type input "83"
select select "WY"
type input "834"
select select "ID"
type input "83402"
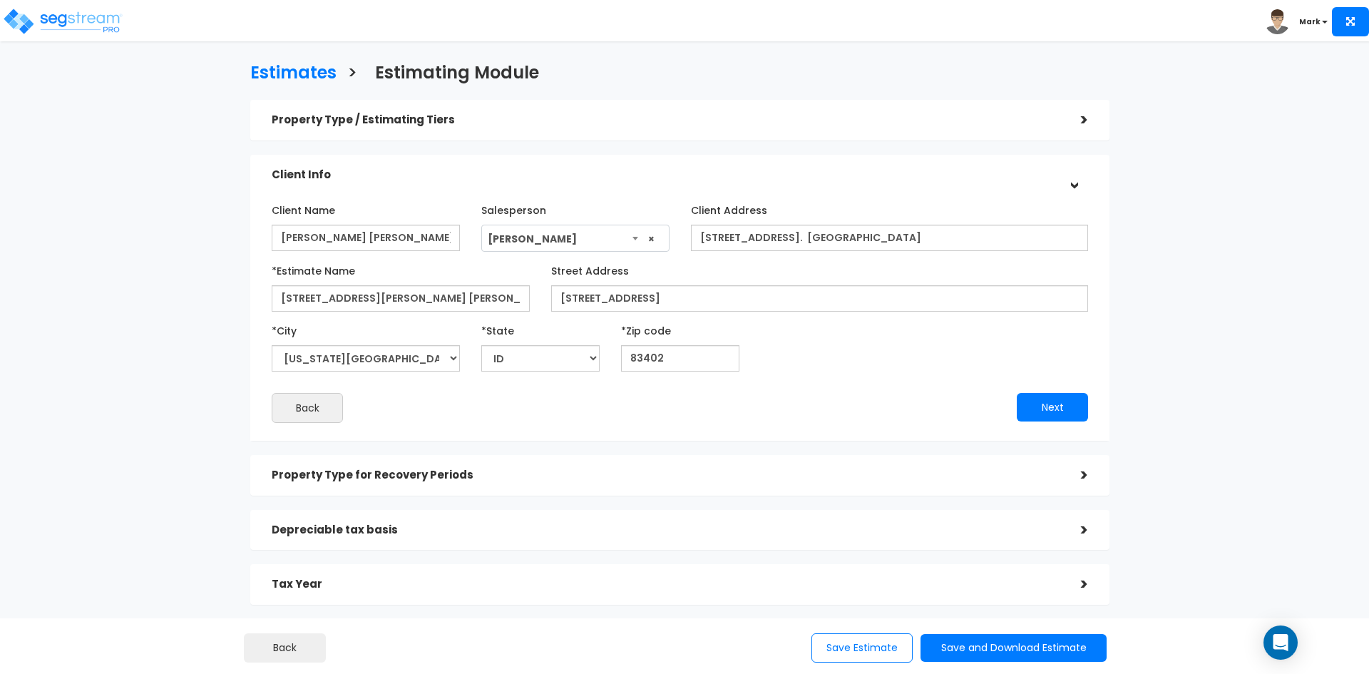
click at [781, 370] on div "*City City Afton Aladdin Albin Alcova Alpine Alta Alva Arapahoe Arminto Arvada …" at bounding box center [680, 345] width 838 height 53
click at [1056, 405] on button "Next" at bounding box center [1052, 407] width 71 height 29
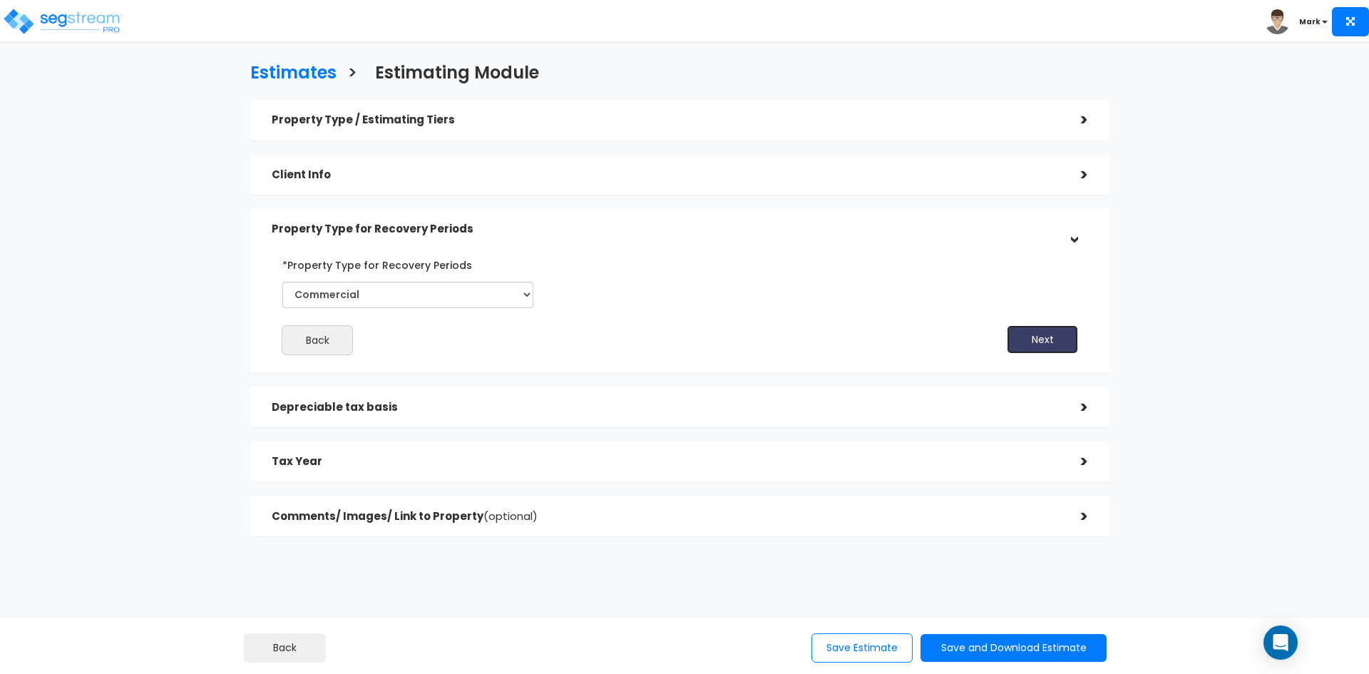
click at [1026, 337] on button "Next" at bounding box center [1042, 339] width 71 height 29
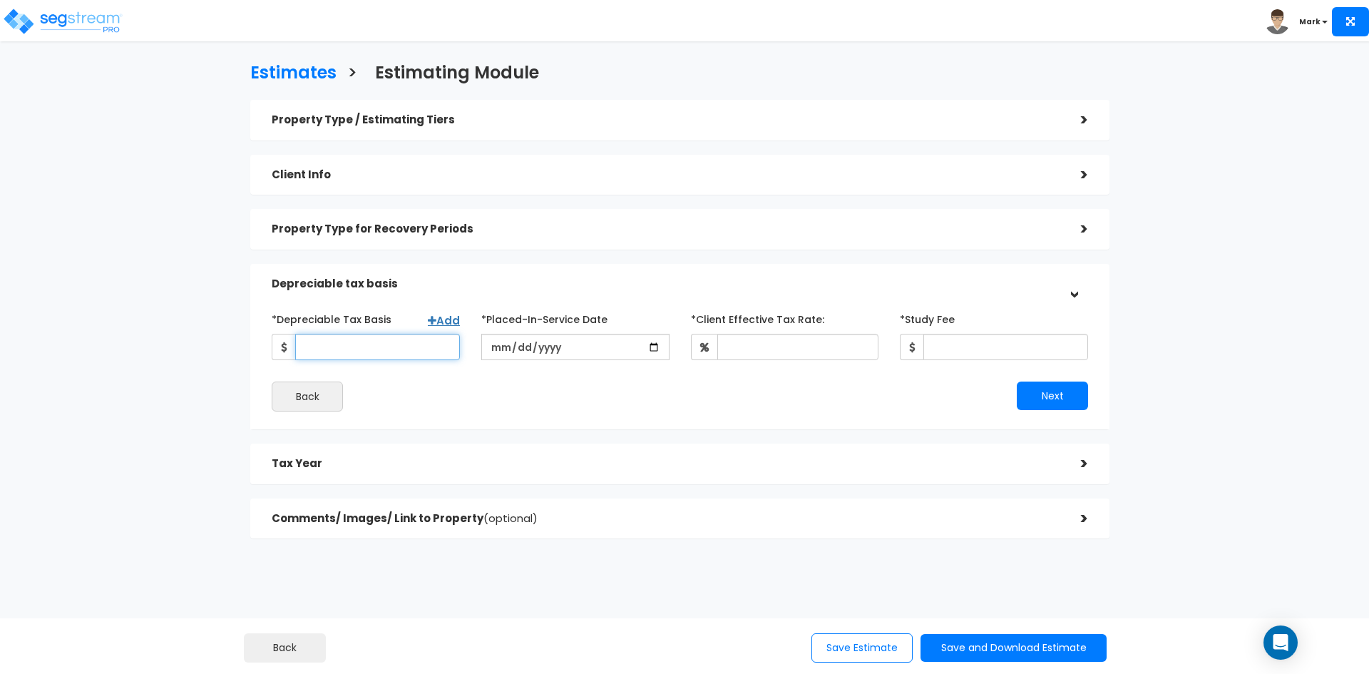
click at [414, 347] on input "*Depreciable Tax Basis" at bounding box center [377, 347] width 165 height 26
type input "11,351,807"
click at [655, 346] on input "date" at bounding box center [575, 347] width 188 height 26
type input "[DATE]"
click at [754, 349] on input "*Client Effective Tax Rate:" at bounding box center [798, 347] width 162 height 26
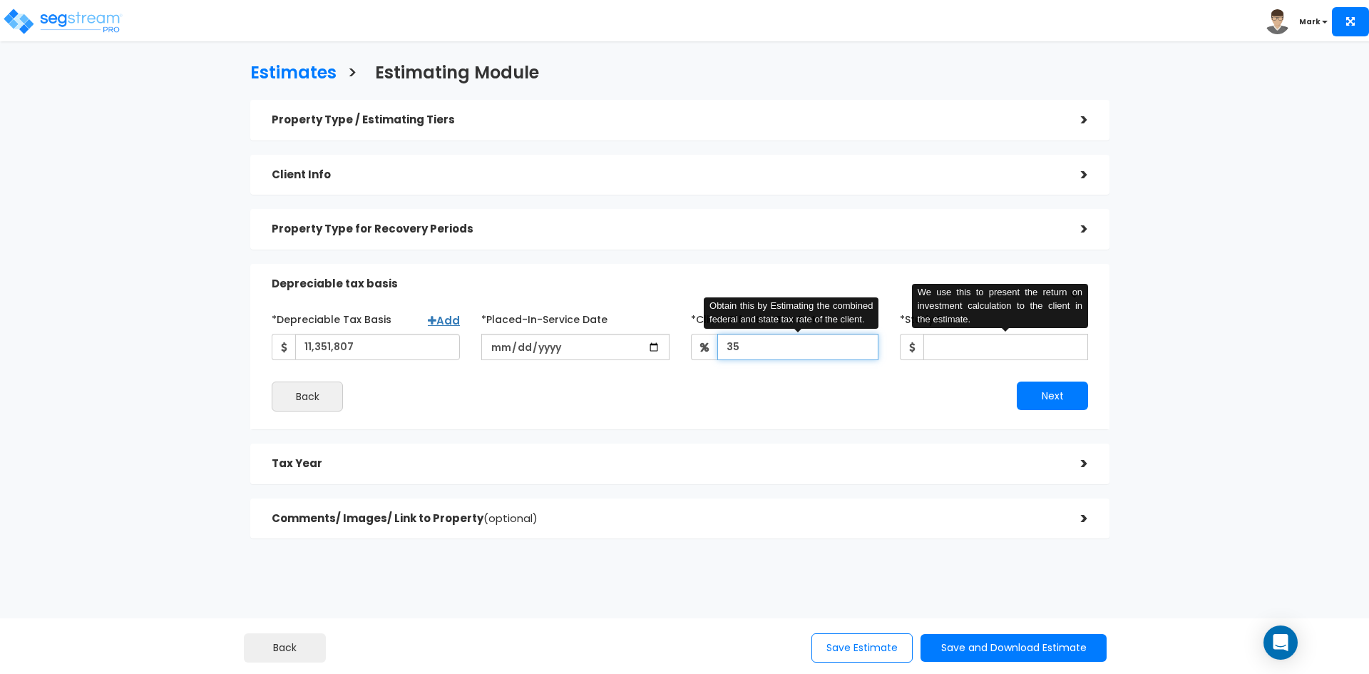
type input "35"
click at [985, 349] on input "*Study Fee" at bounding box center [1006, 347] width 165 height 26
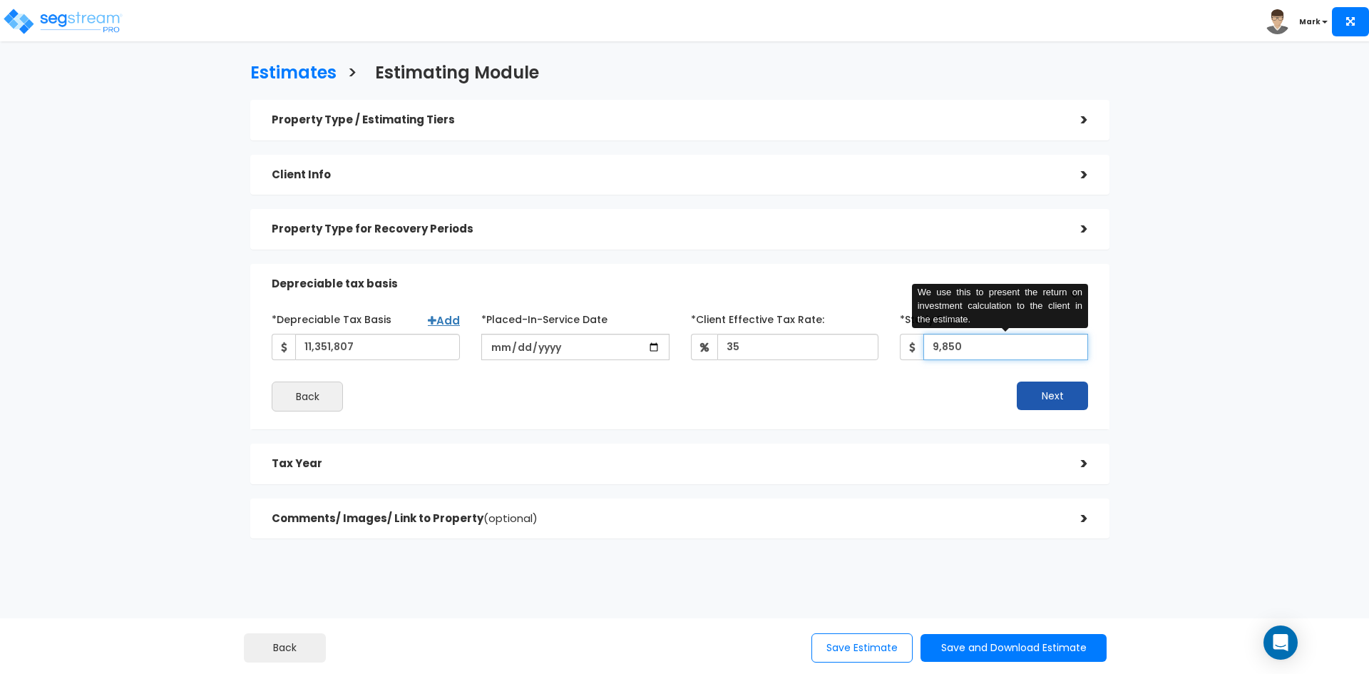
type input "9,850"
click at [1044, 397] on button "Next" at bounding box center [1052, 396] width 71 height 29
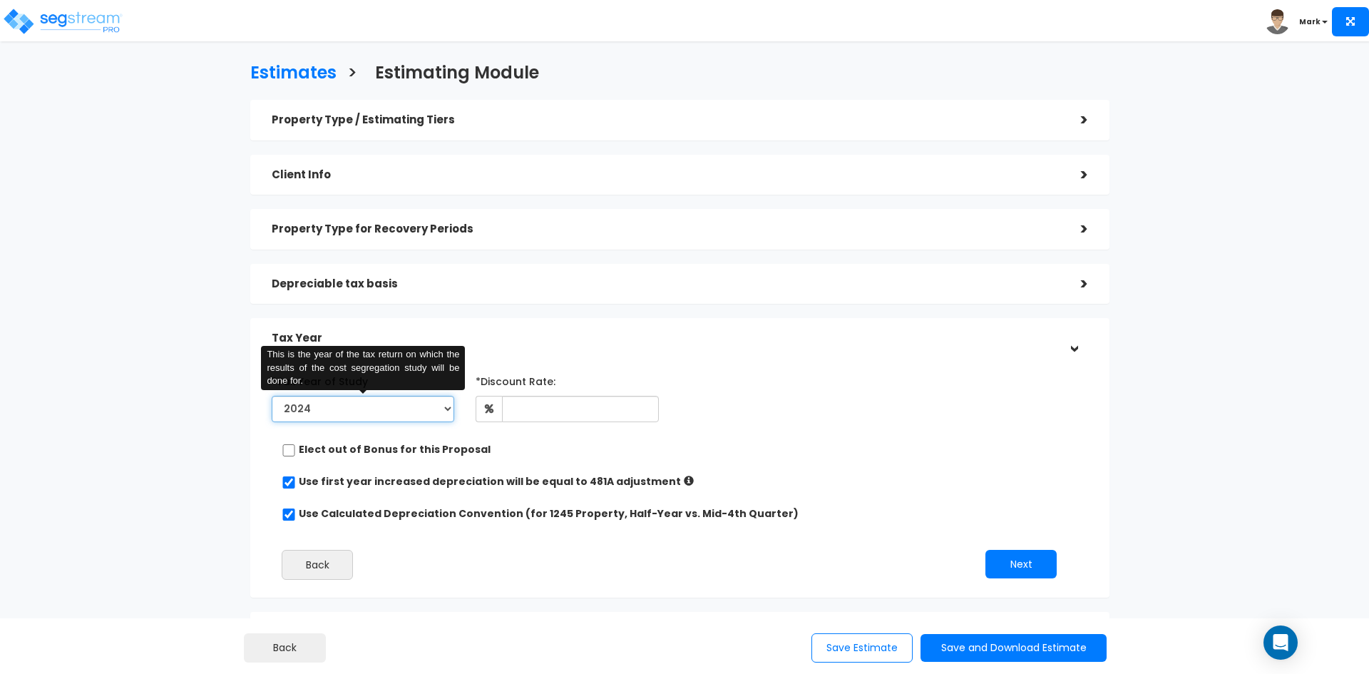
click at [351, 411] on select "2024 2025 2026" at bounding box center [363, 409] width 183 height 26
select select "2025"
click at [272, 396] on select "2024 2025 2026" at bounding box center [363, 409] width 183 height 26
click at [661, 367] on div "*Tax Year of Study 2024 2025 2026 This is the year of the tax return on which t…" at bounding box center [669, 479] width 817 height 235
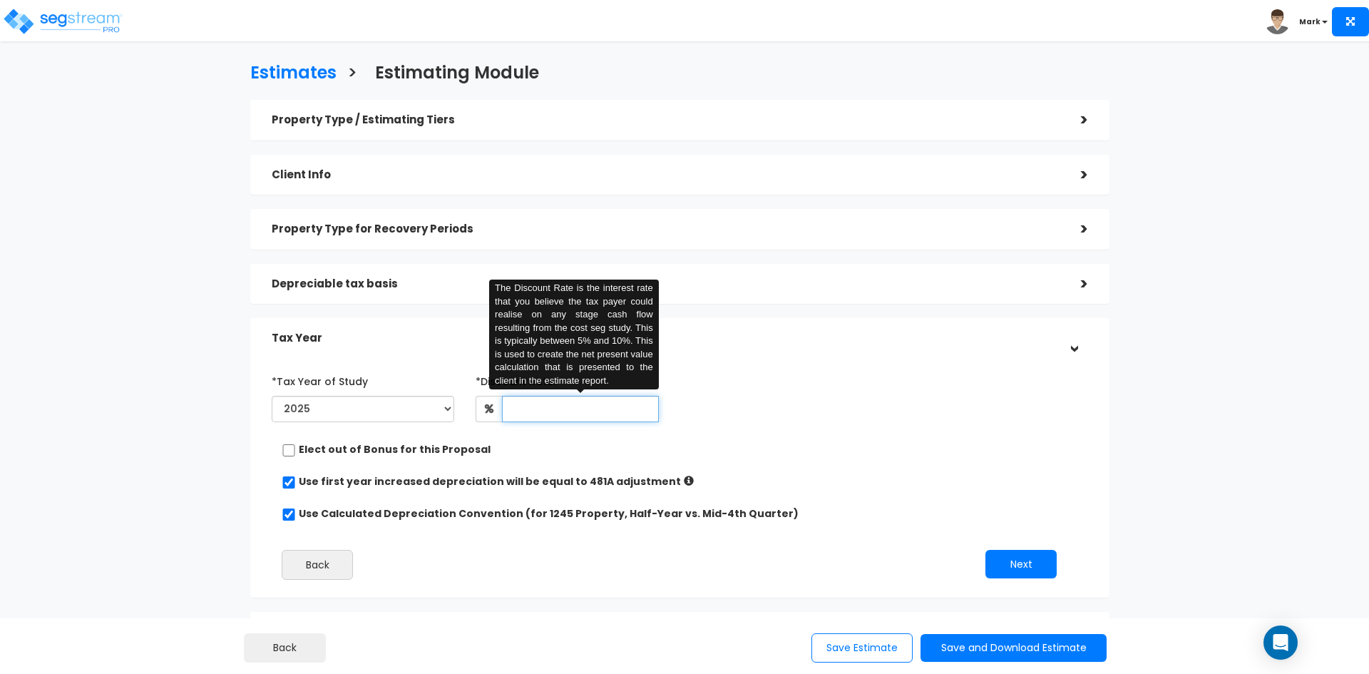
click at [555, 420] on input "text" at bounding box center [580, 409] width 156 height 26
type input "8"
drag, startPoint x: 819, startPoint y: 435, endPoint x: 929, endPoint y: 497, distance: 125.5
click at [833, 446] on div "*Tax Year of Study 2024 2025 2026 Prior Accumulated Depreciation 8 Back Next" at bounding box center [669, 479] width 817 height 235
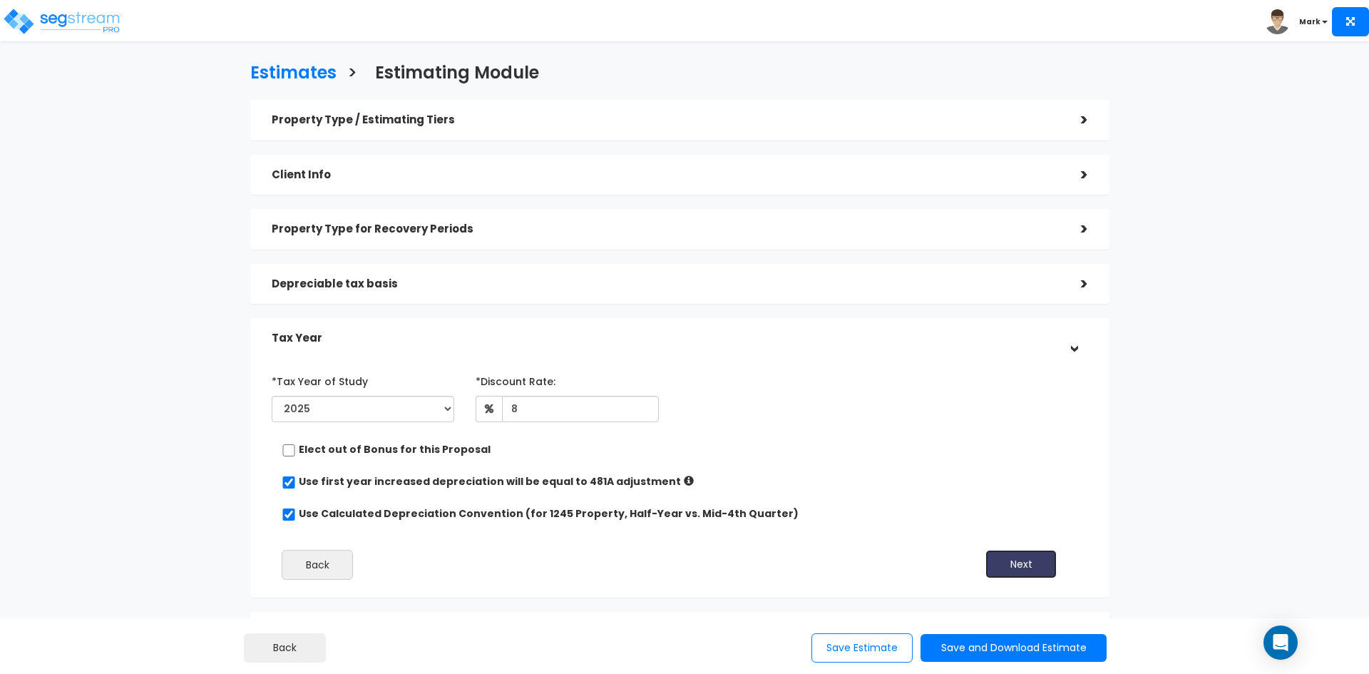
click at [1026, 563] on button "Next" at bounding box center [1021, 564] width 71 height 29
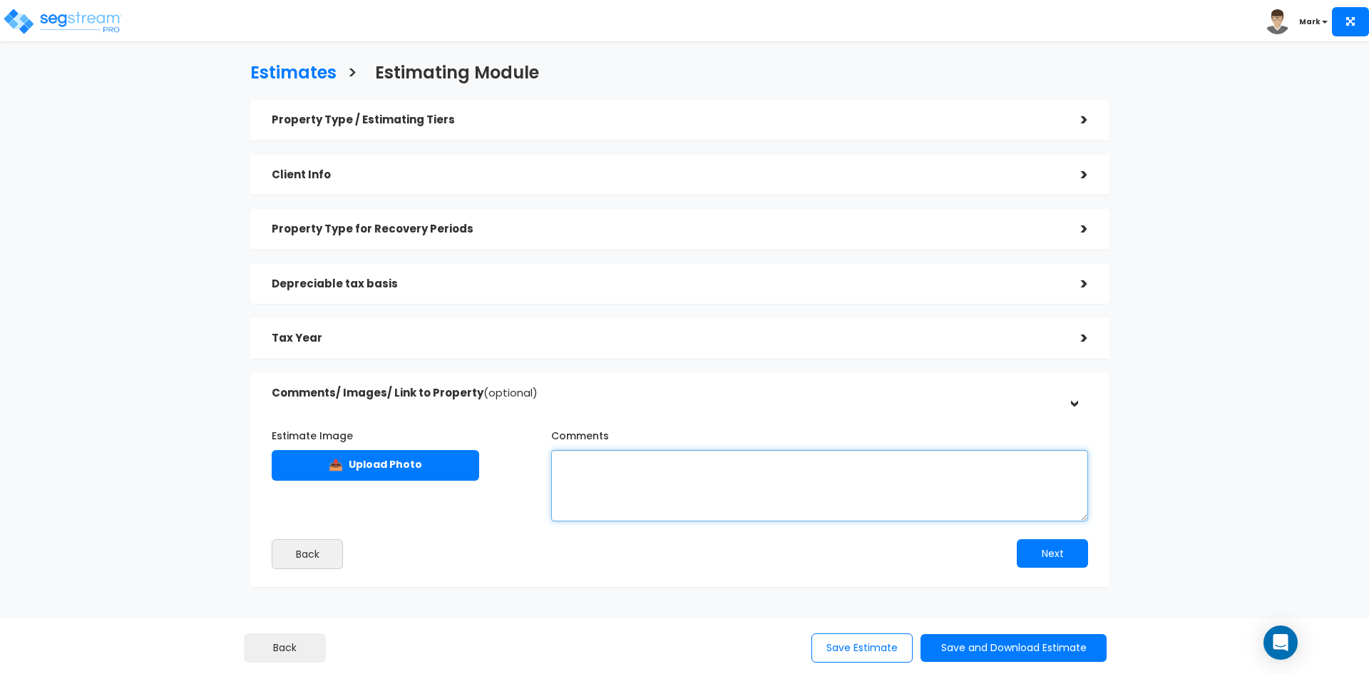
click at [610, 477] on textarea "Comments" at bounding box center [819, 485] width 537 height 71
paste textarea "This estimate is based on the pay apps provided and assumes no prior Accumulate…"
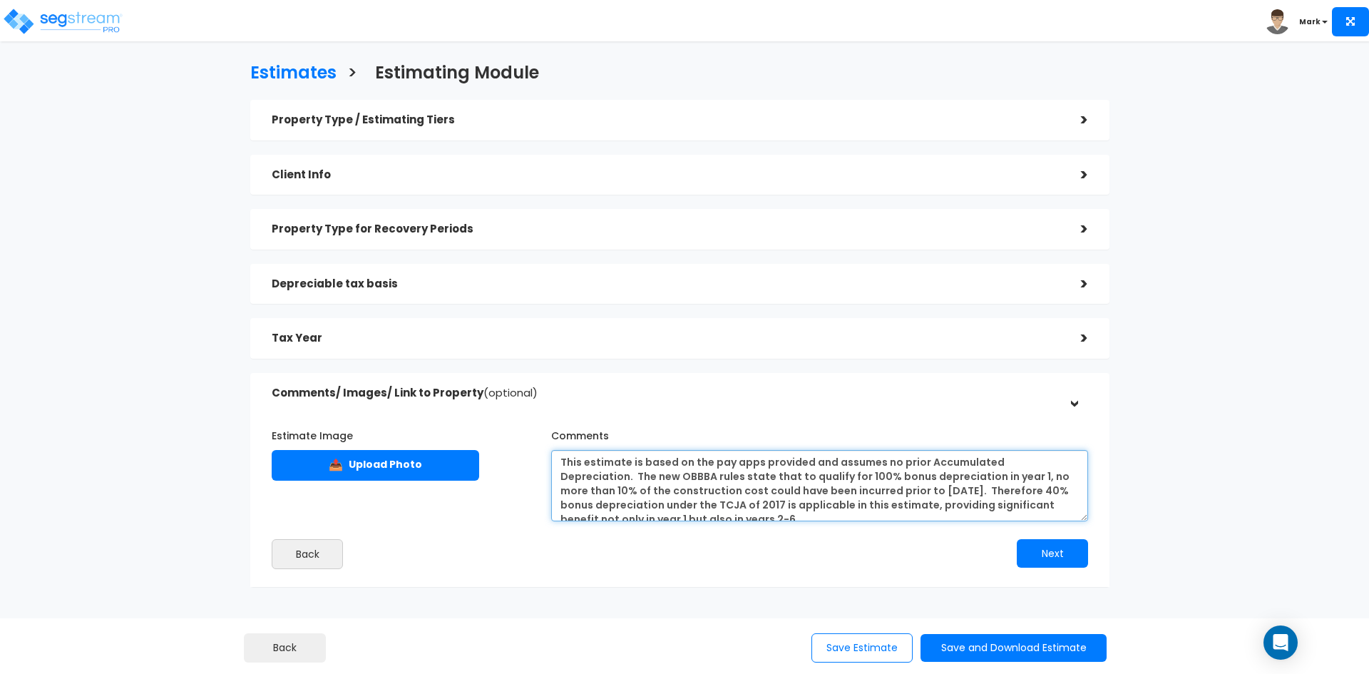
scroll to position [6, 0]
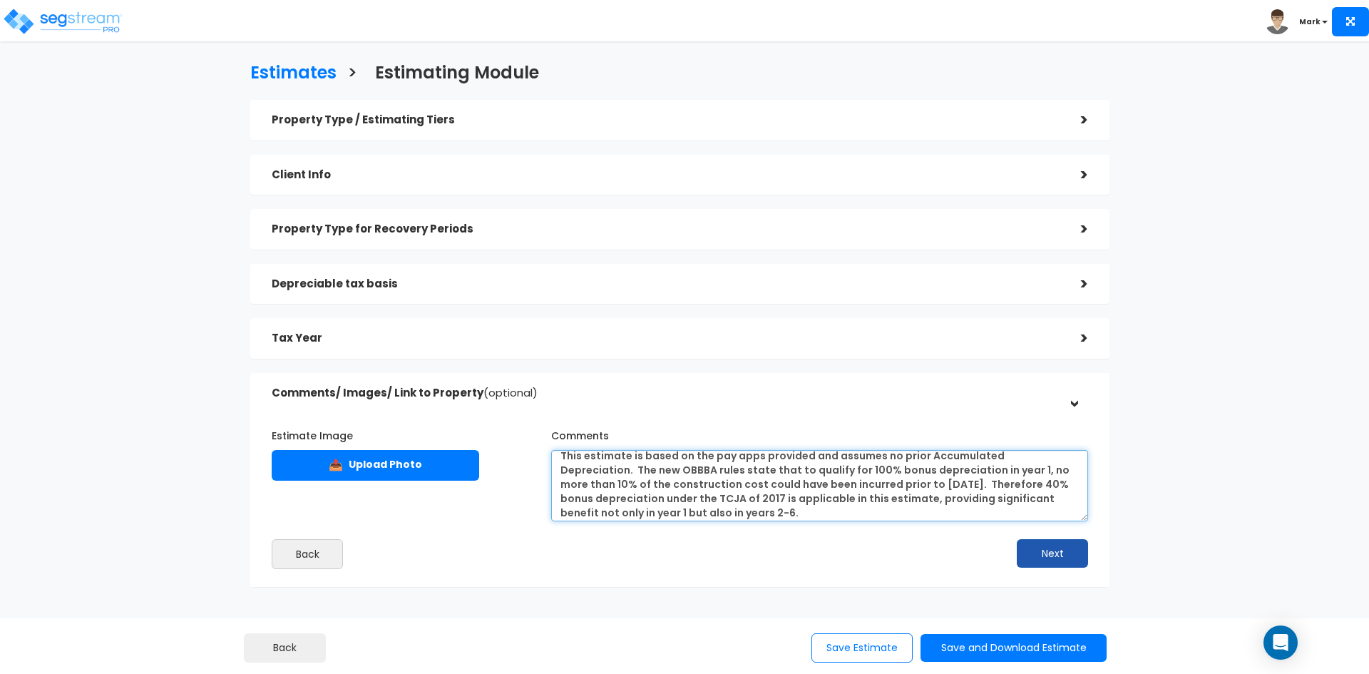
type textarea "This estimate is based on the pay apps provided and assumes no prior Accumulate…"
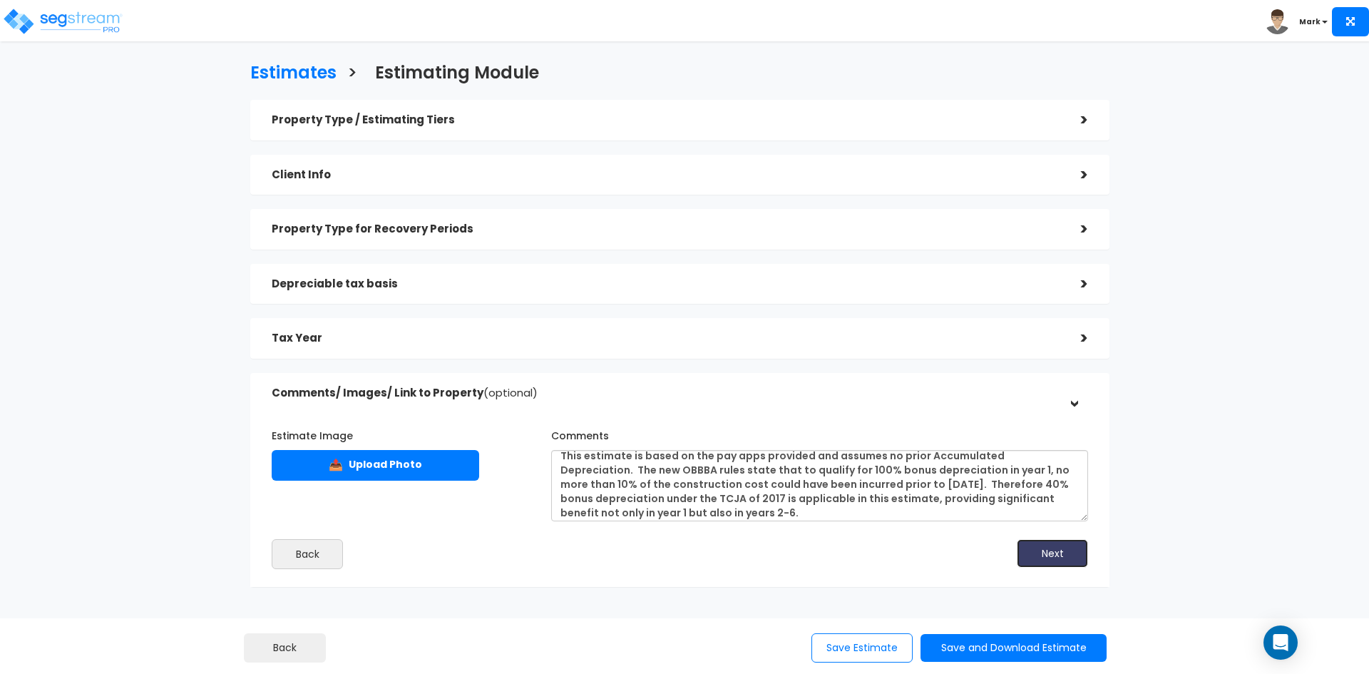
click at [1036, 549] on button "Next" at bounding box center [1052, 553] width 71 height 29
click at [520, 169] on h5 "Client Info" at bounding box center [666, 175] width 788 height 12
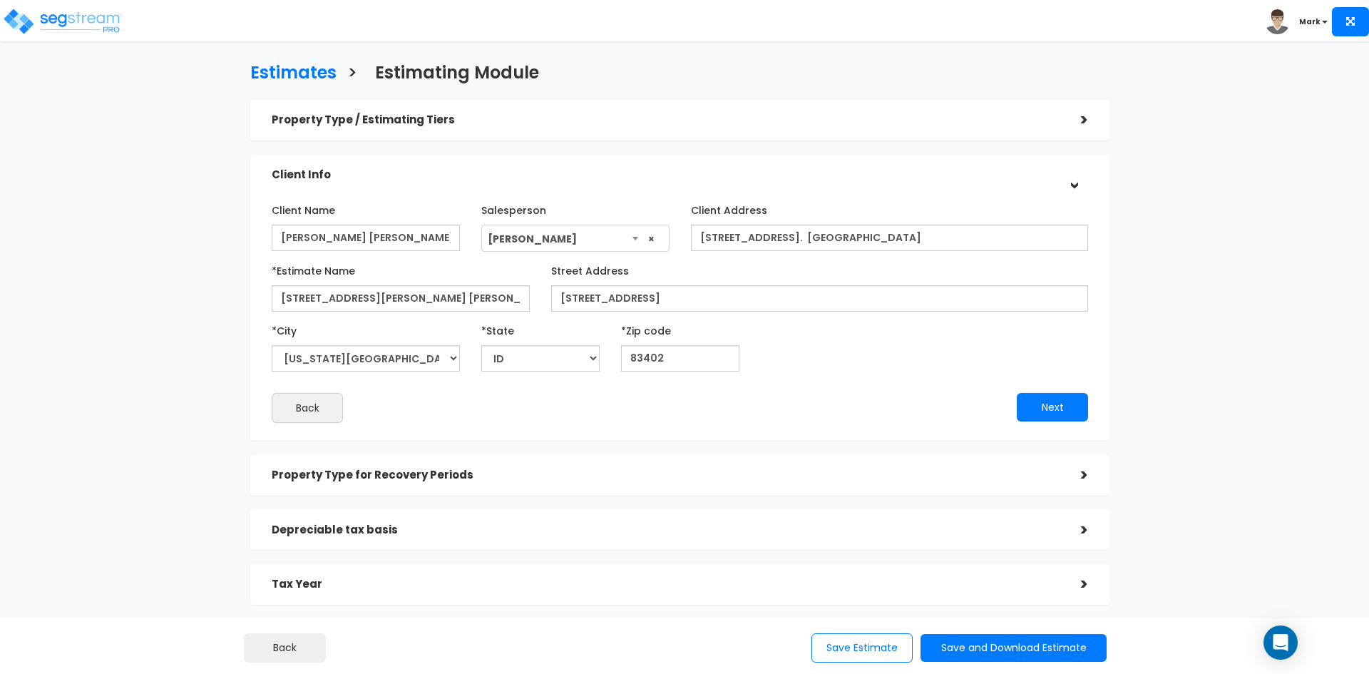
click at [1073, 474] on div ">" at bounding box center [1074, 475] width 29 height 22
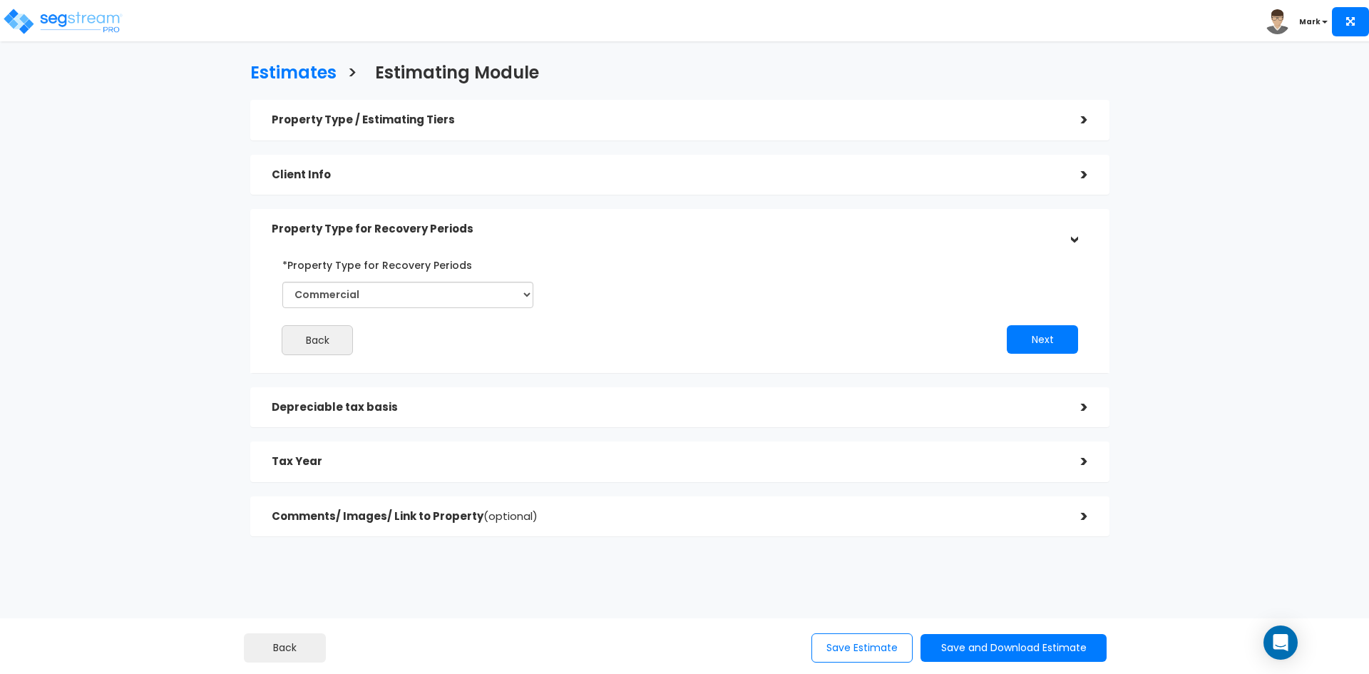
click at [441, 416] on div "Depreciable tax basis" at bounding box center [666, 407] width 788 height 26
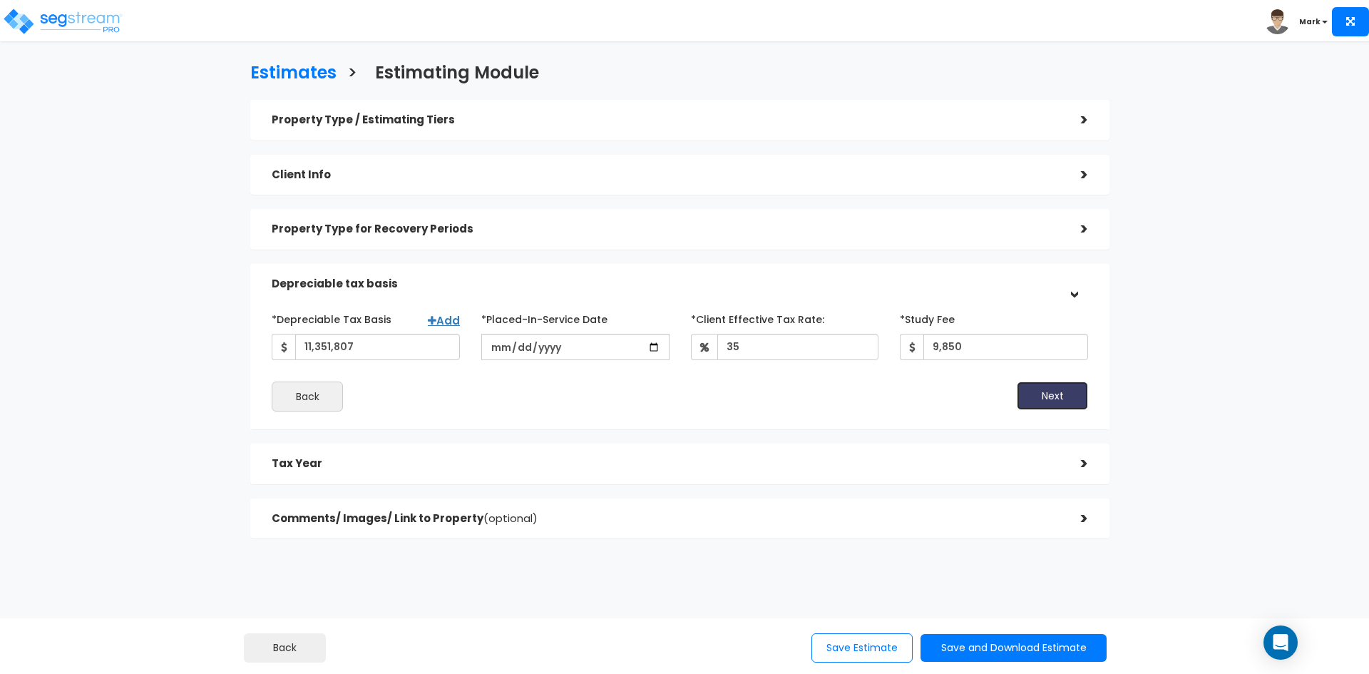
click at [1048, 399] on button "Next" at bounding box center [1052, 396] width 71 height 29
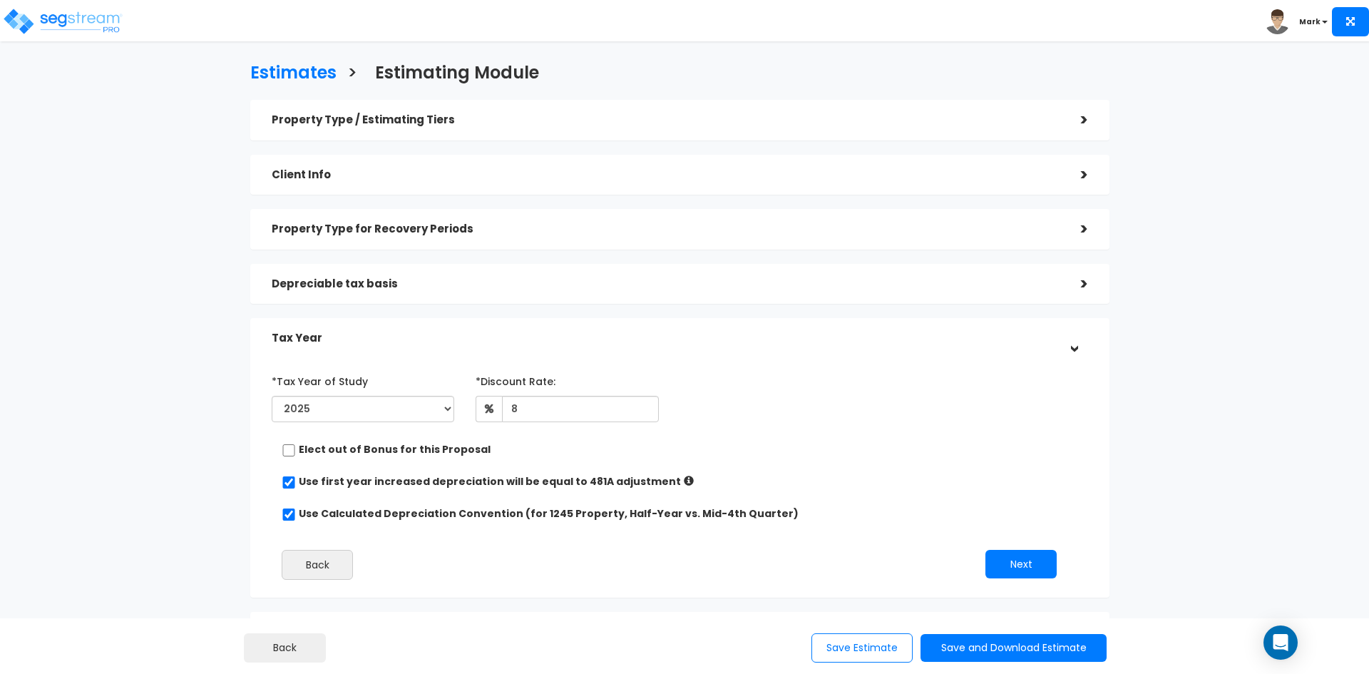
click at [547, 121] on h5 "Property Type / Estimating Tiers" at bounding box center [666, 120] width 788 height 12
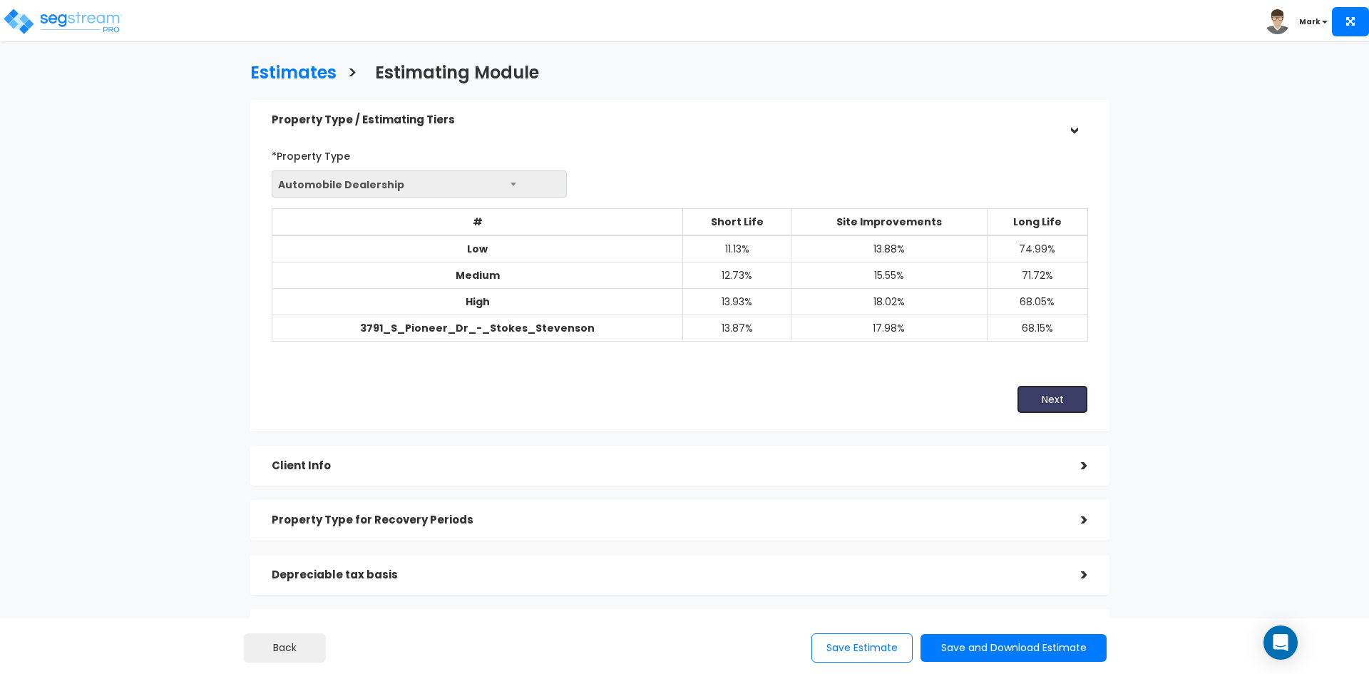
click at [1059, 396] on button "Next" at bounding box center [1052, 399] width 71 height 29
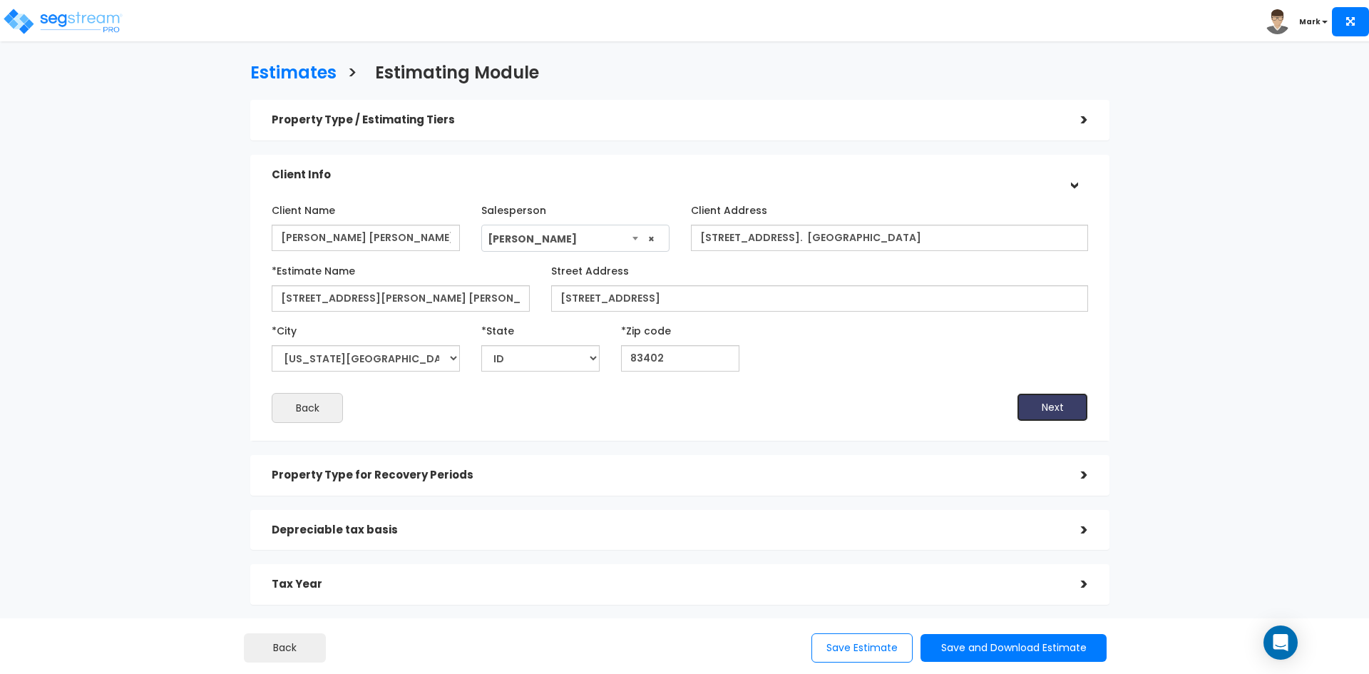
click at [1056, 403] on button "Next" at bounding box center [1052, 407] width 71 height 29
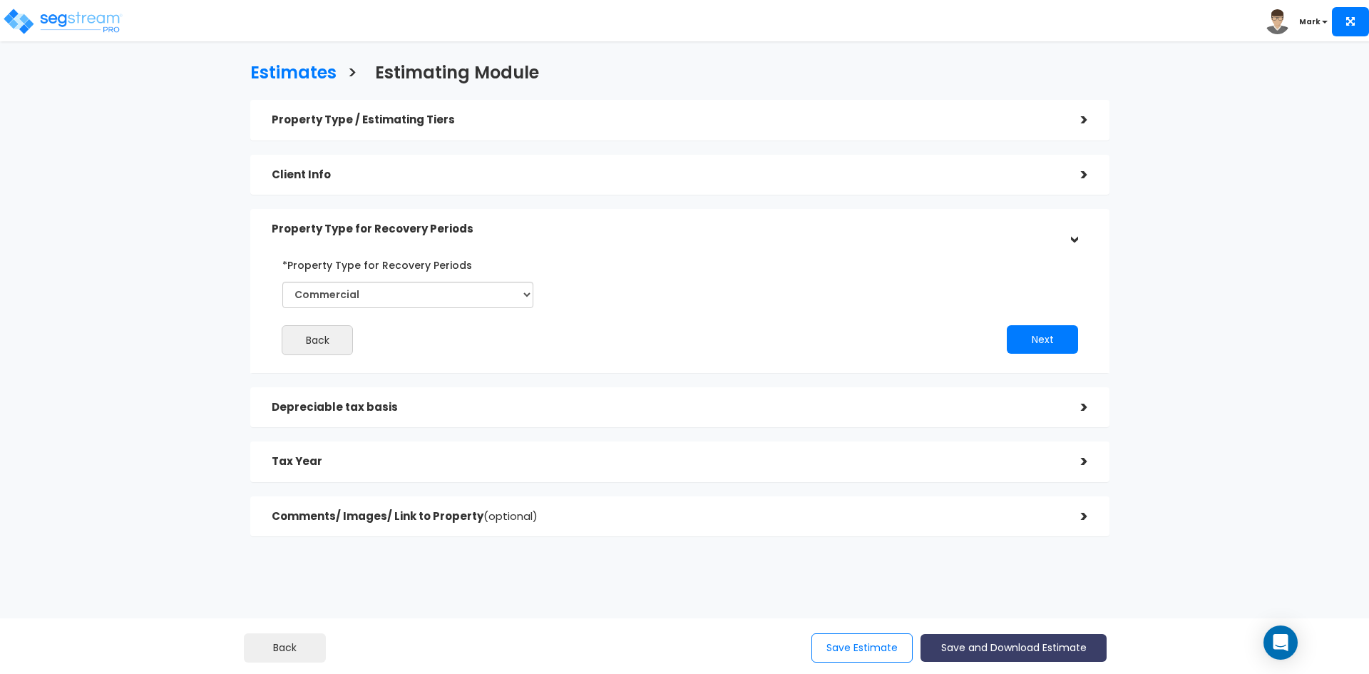
click at [999, 646] on button "Save and Download Estimate" at bounding box center [1014, 648] width 186 height 28
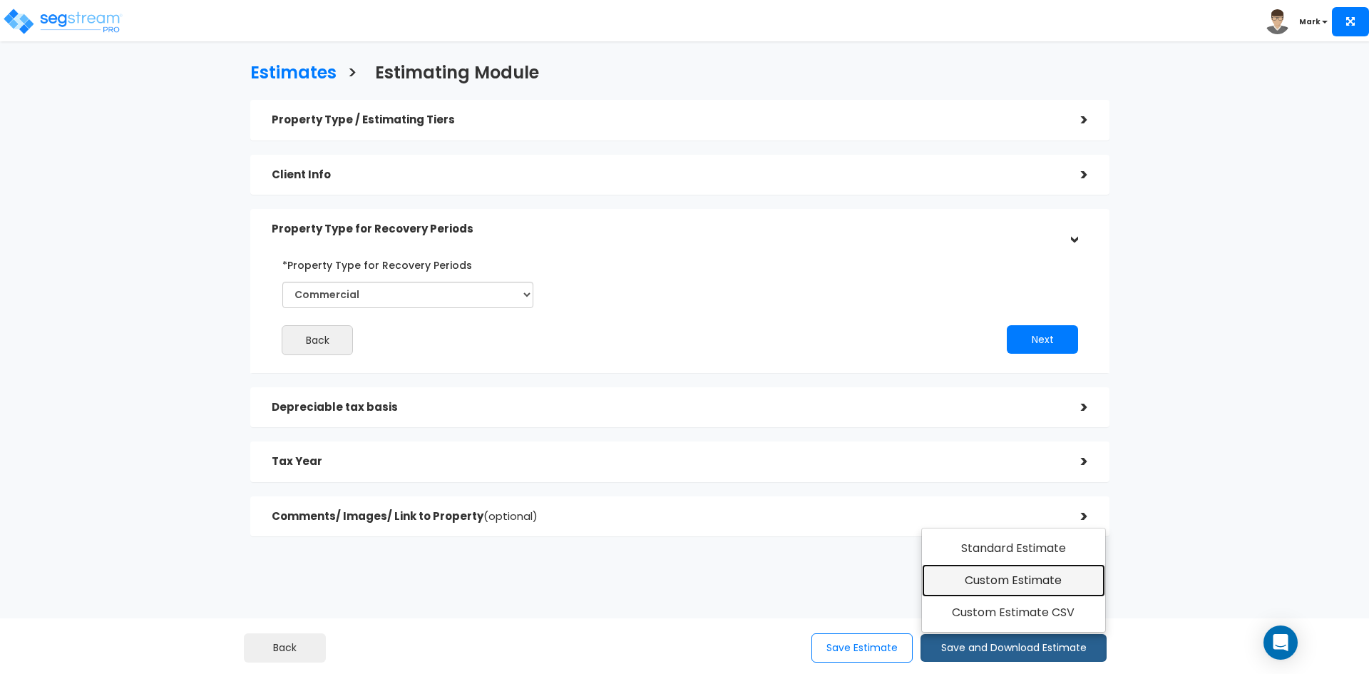
click at [999, 583] on link "Custom Estimate" at bounding box center [1013, 580] width 183 height 33
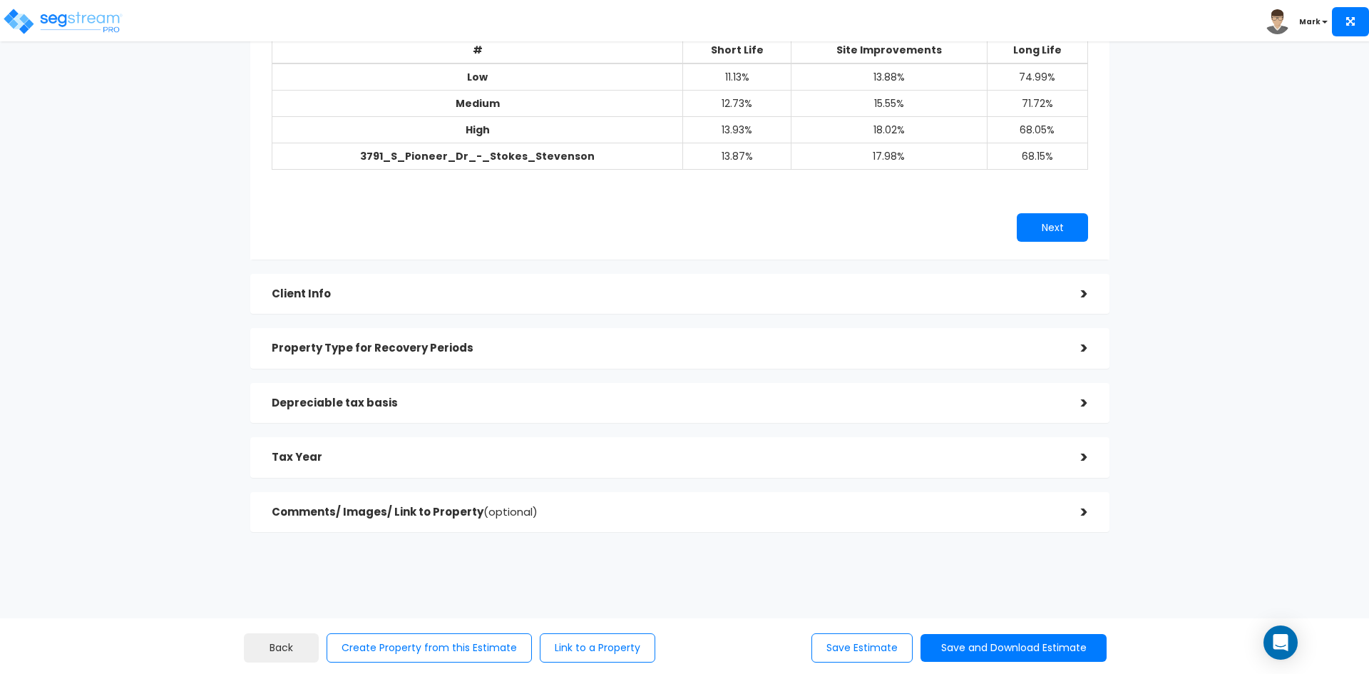
scroll to position [173, 0]
click at [966, 647] on button "Save and Download Estimate" at bounding box center [1014, 648] width 186 height 28
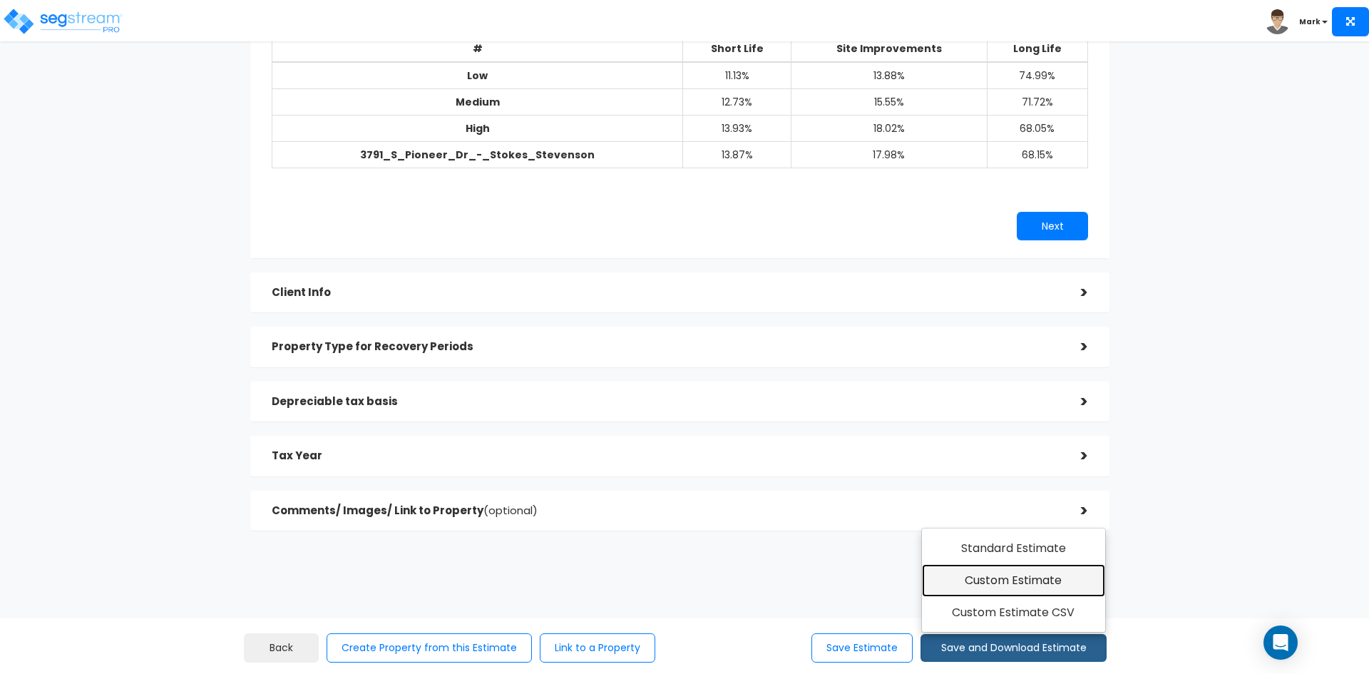
click at [992, 581] on link "Custom Estimate" at bounding box center [1013, 580] width 183 height 33
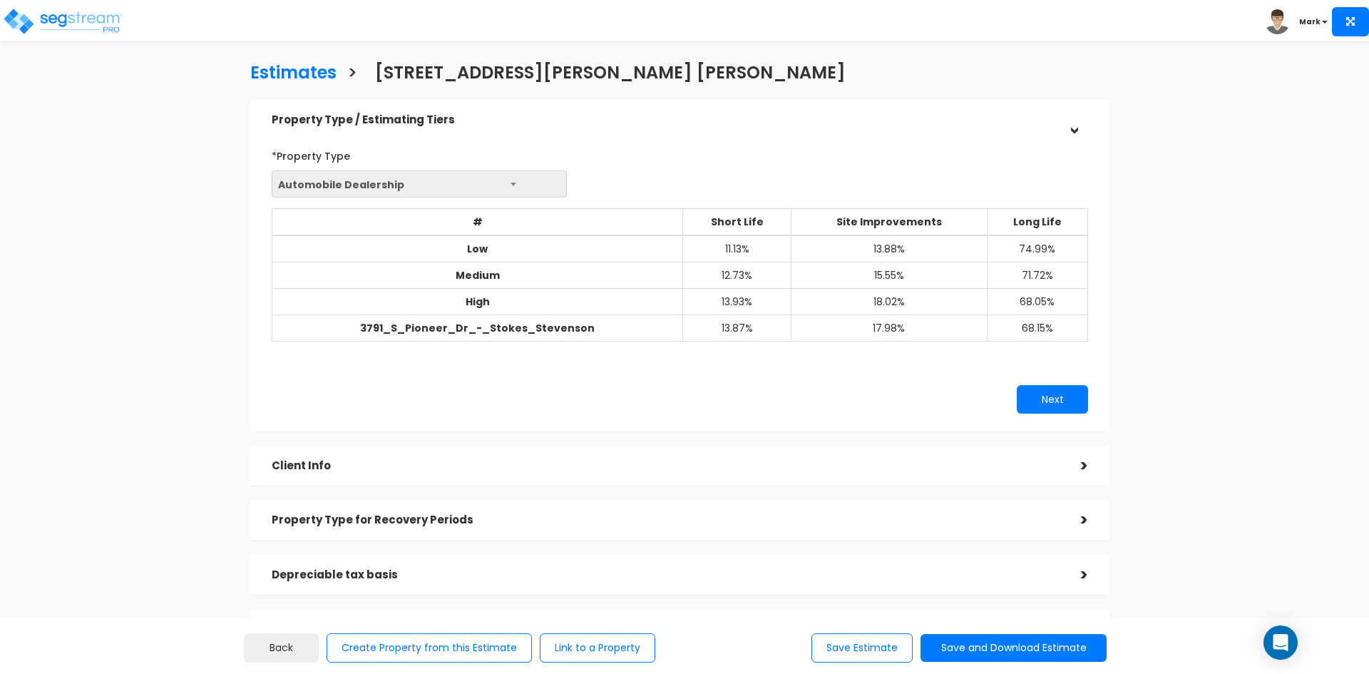
click at [1231, 210] on div "Estimates > [STREET_ADDRESS][PERSON_NAME] [PERSON_NAME] Property Type / Estimat…" at bounding box center [679, 387] width 1123 height 919
